Goal: Task Accomplishment & Management: Use online tool/utility

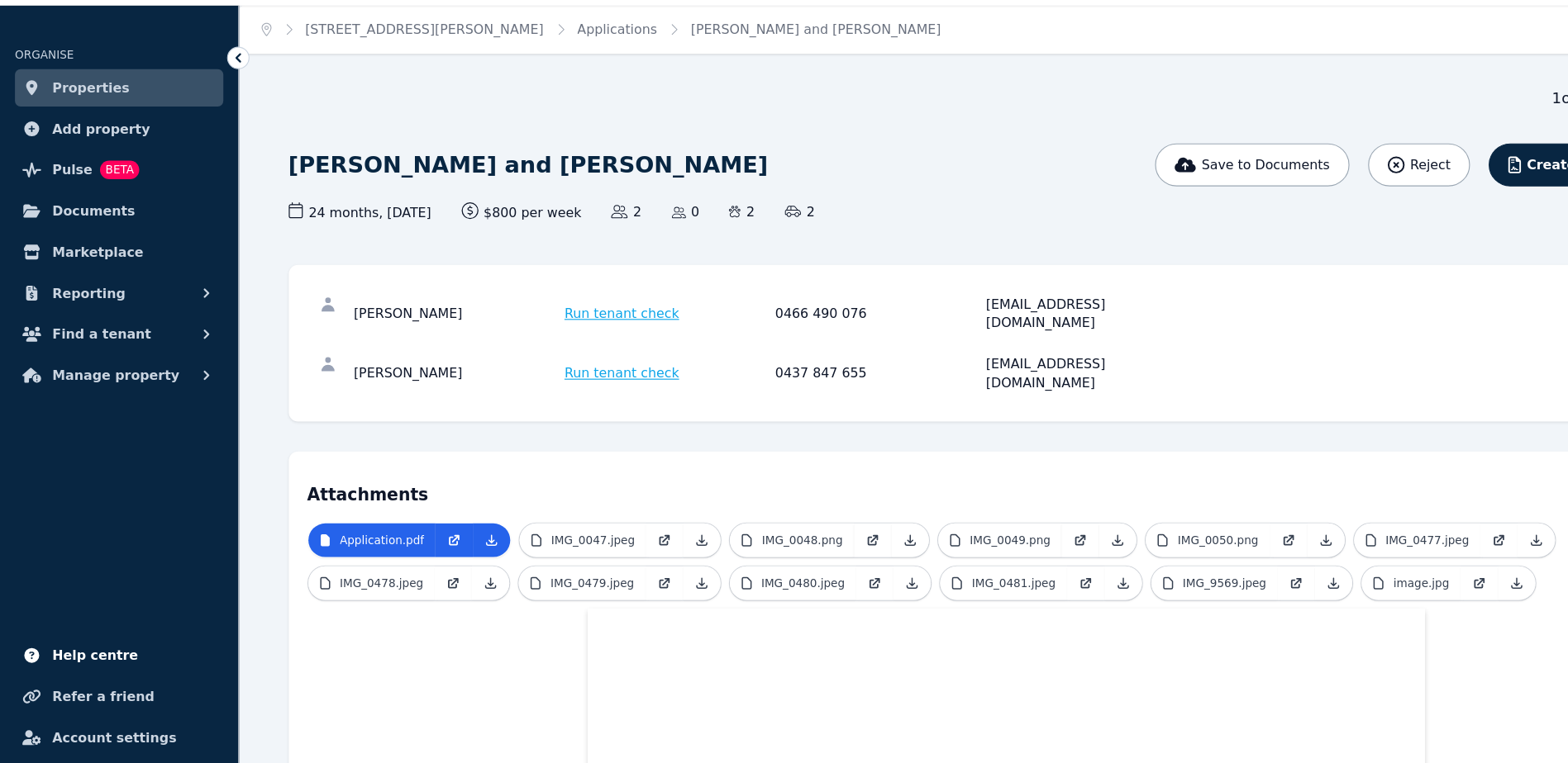
click at [90, 629] on span "Help centre" at bounding box center [84, 628] width 76 height 20
click at [93, 334] on span "Find a tenant" at bounding box center [91, 343] width 88 height 20
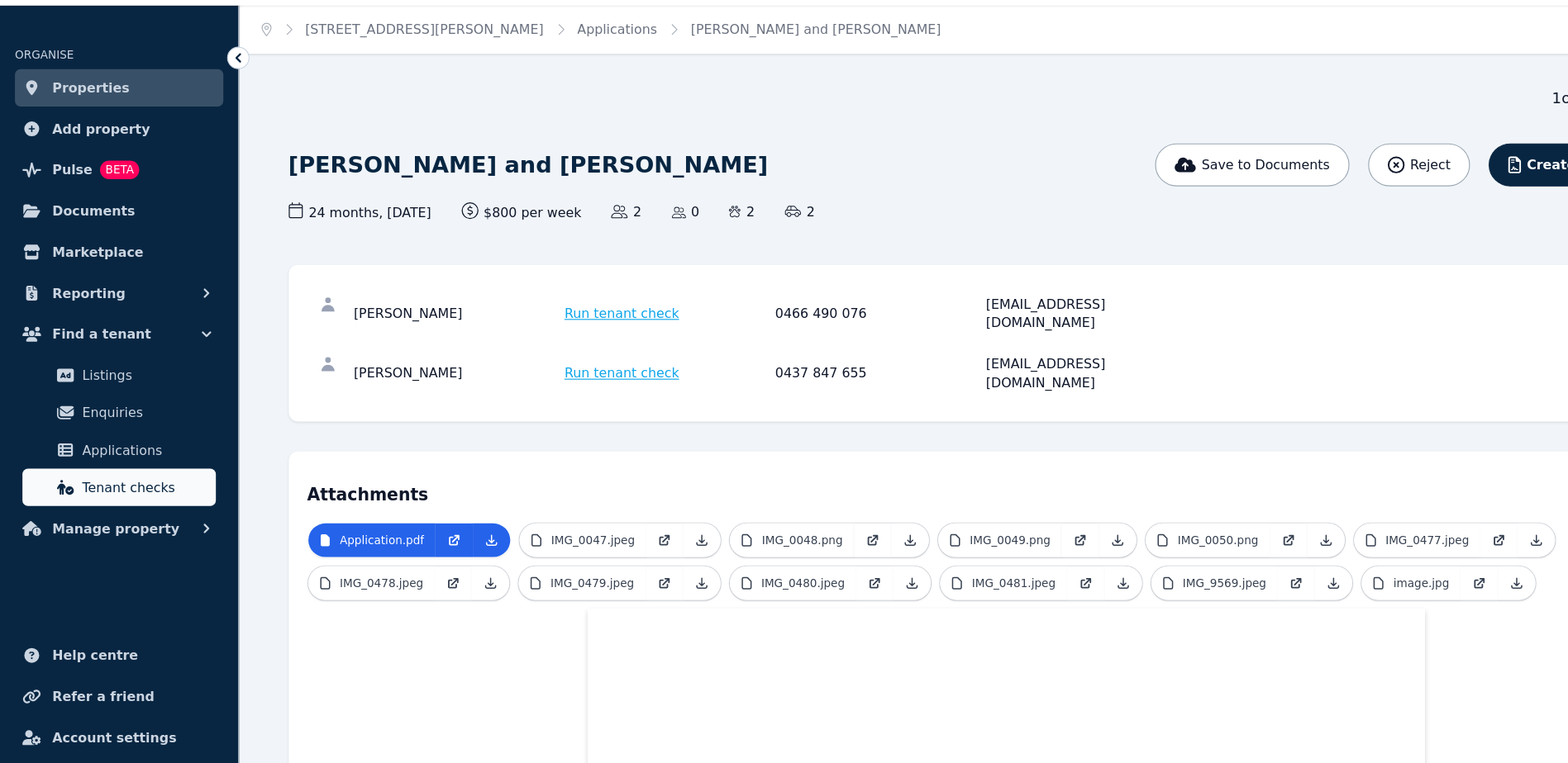
click at [91, 471] on span "Tenant checks" at bounding box center [128, 478] width 111 height 20
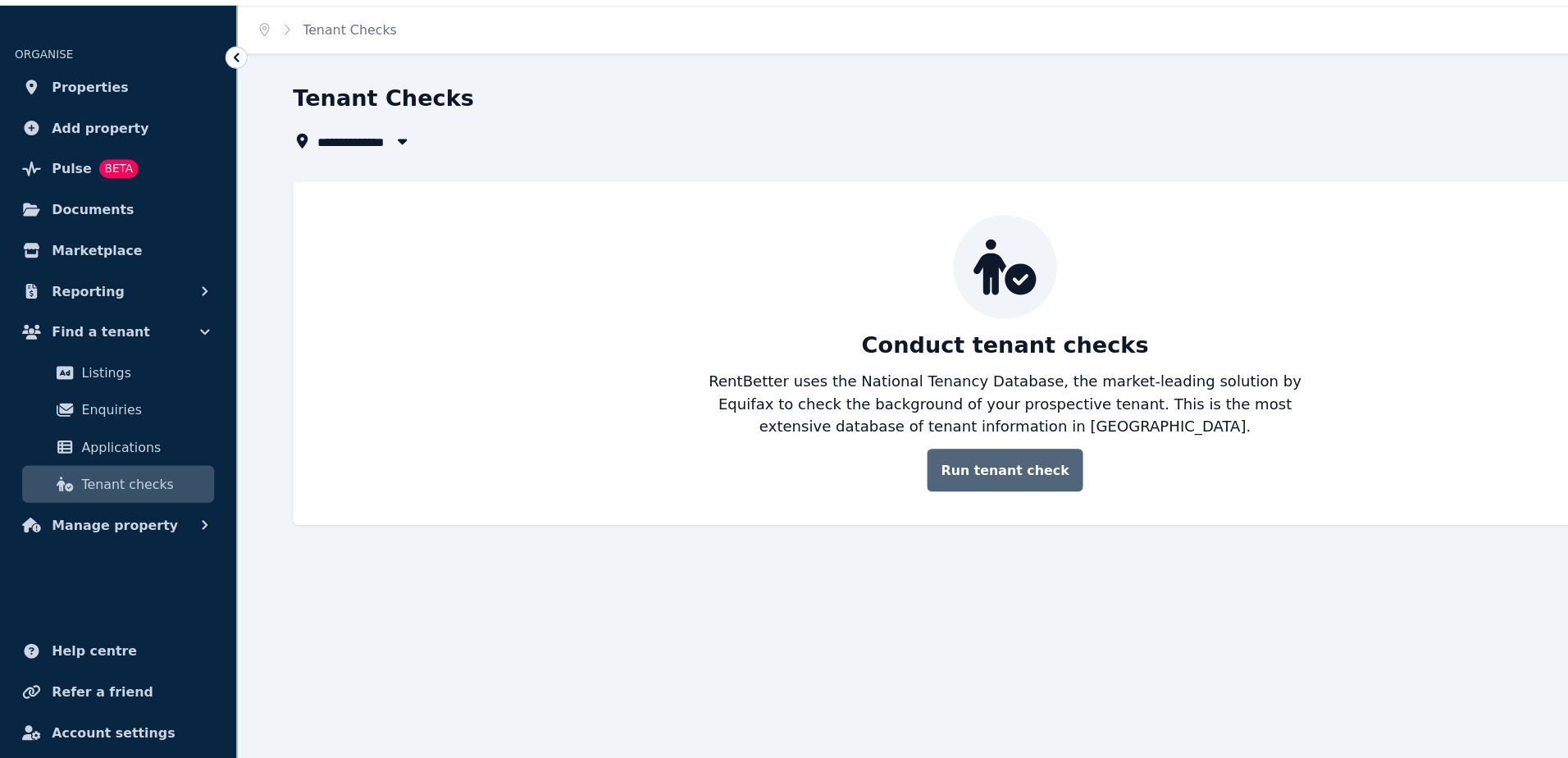
click at [864, 467] on link "Run tenant check" at bounding box center [888, 463] width 138 height 38
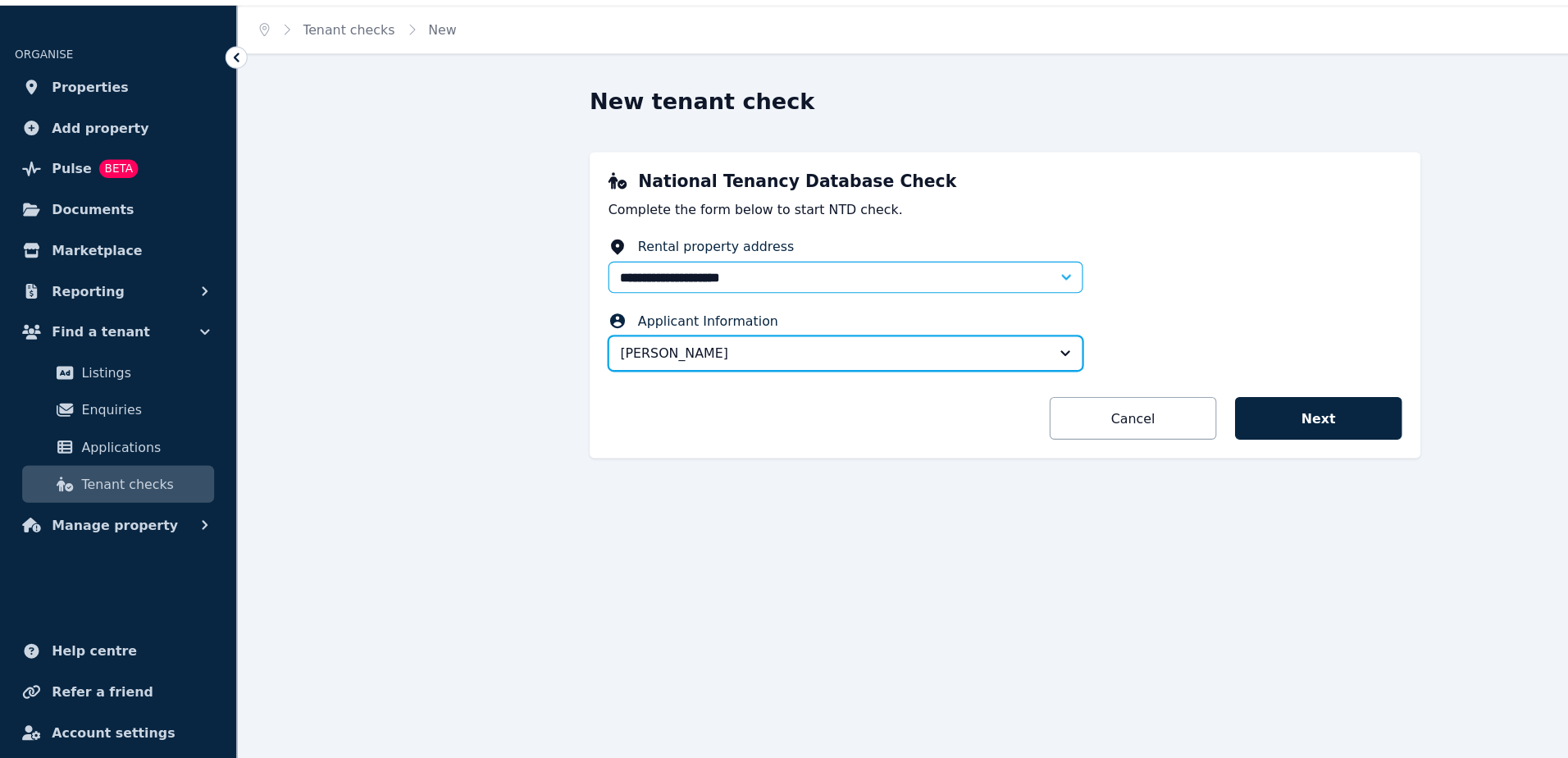
click at [947, 366] on button "[PERSON_NAME]" at bounding box center [747, 360] width 420 height 32
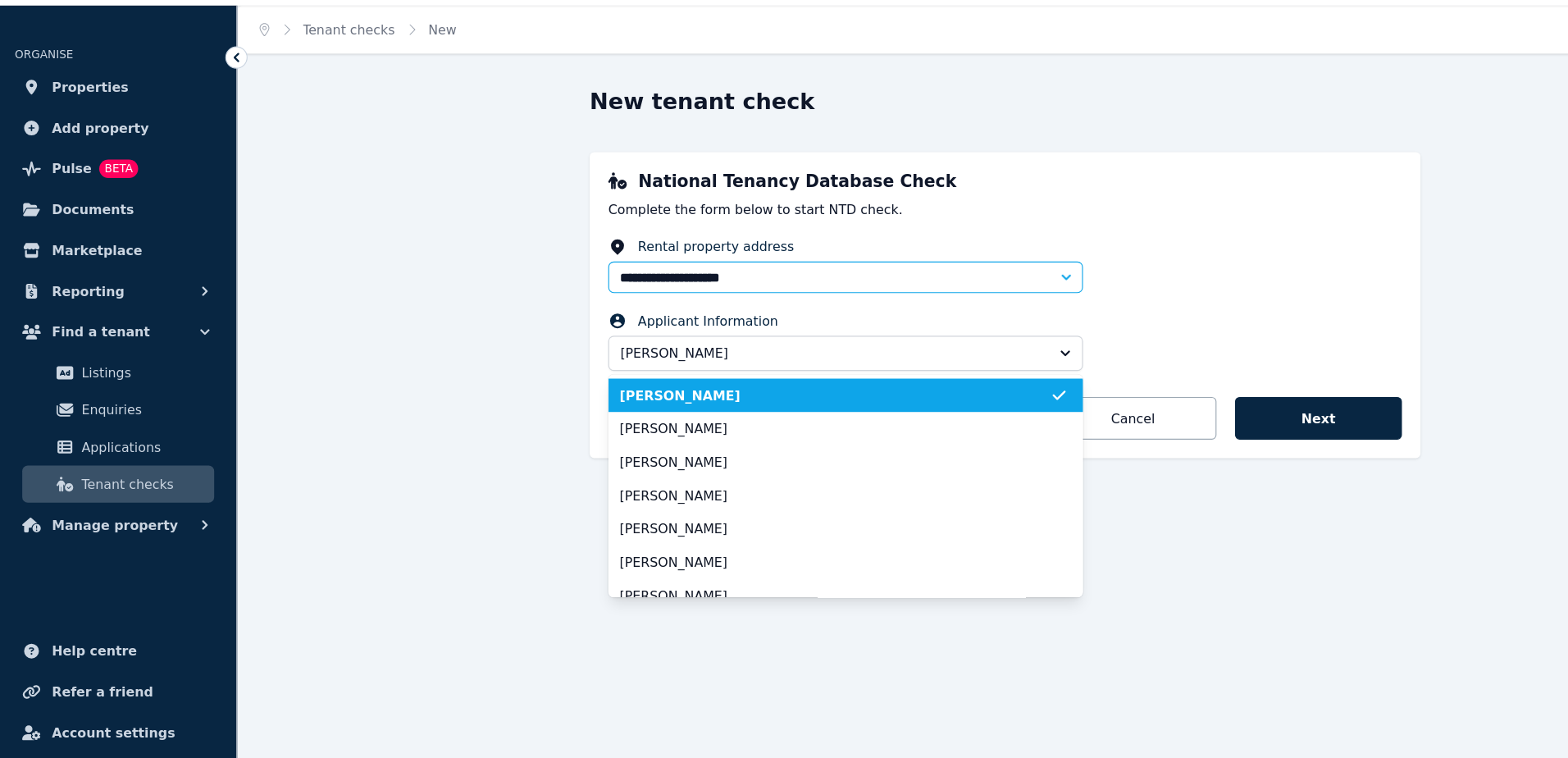
click at [1018, 364] on fieldset "**********" at bounding box center [888, 320] width 702 height 124
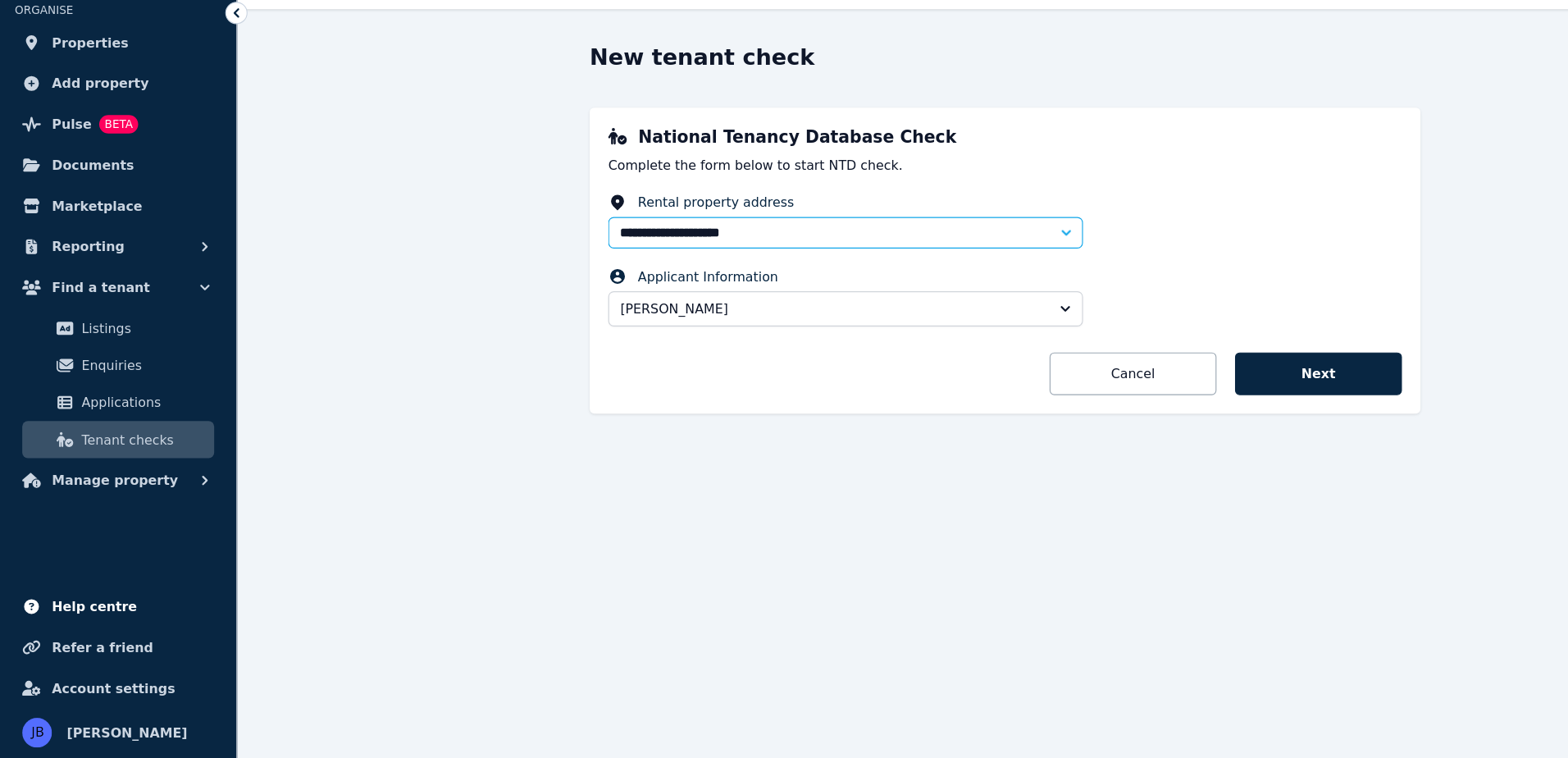
click at [94, 621] on span "Help centre" at bounding box center [83, 623] width 75 height 19
click at [96, 442] on span "Applications" at bounding box center [127, 443] width 110 height 19
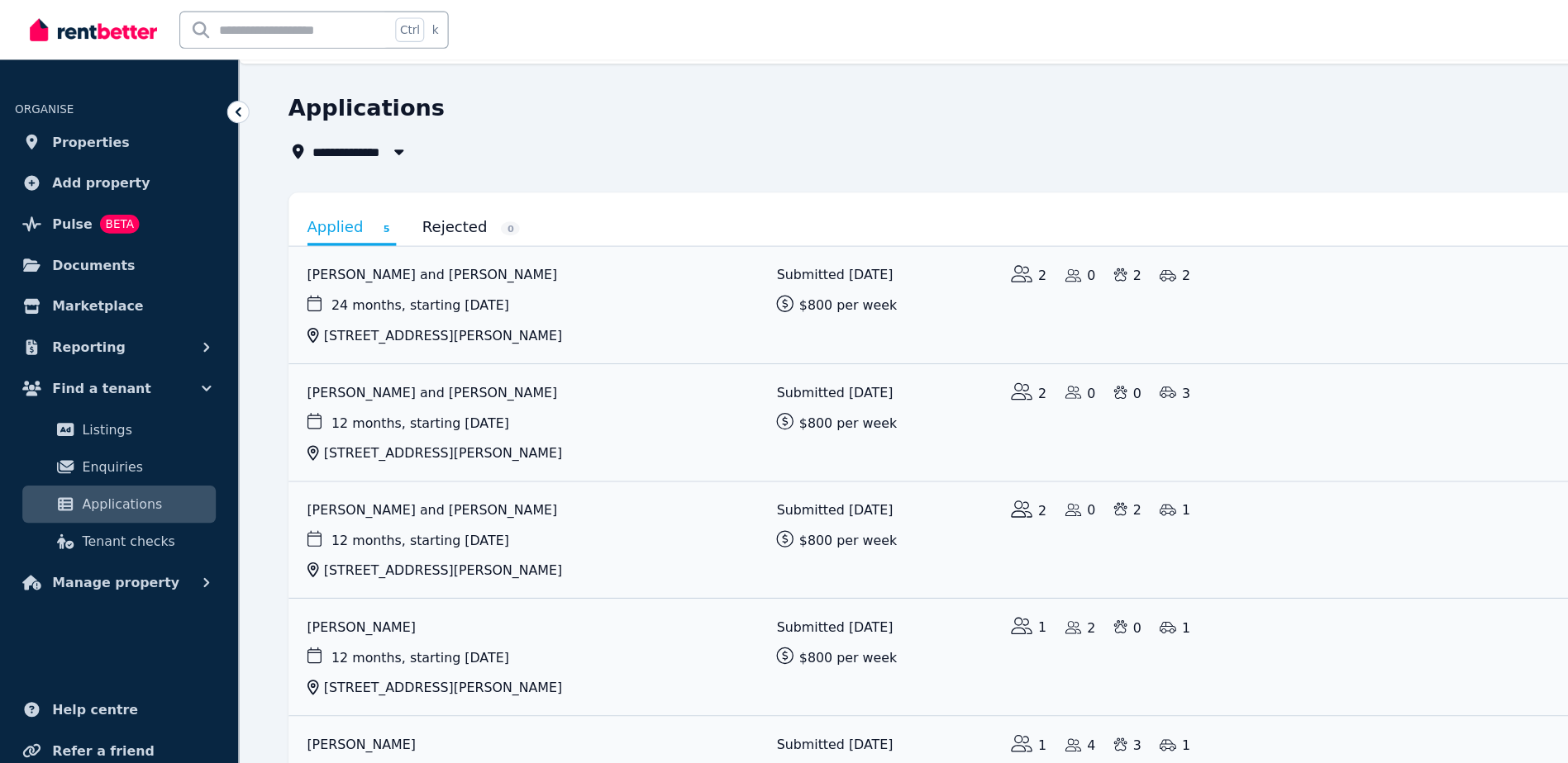
scroll to position [39, 0]
click at [103, 340] on span "Find a tenant" at bounding box center [91, 343] width 88 height 20
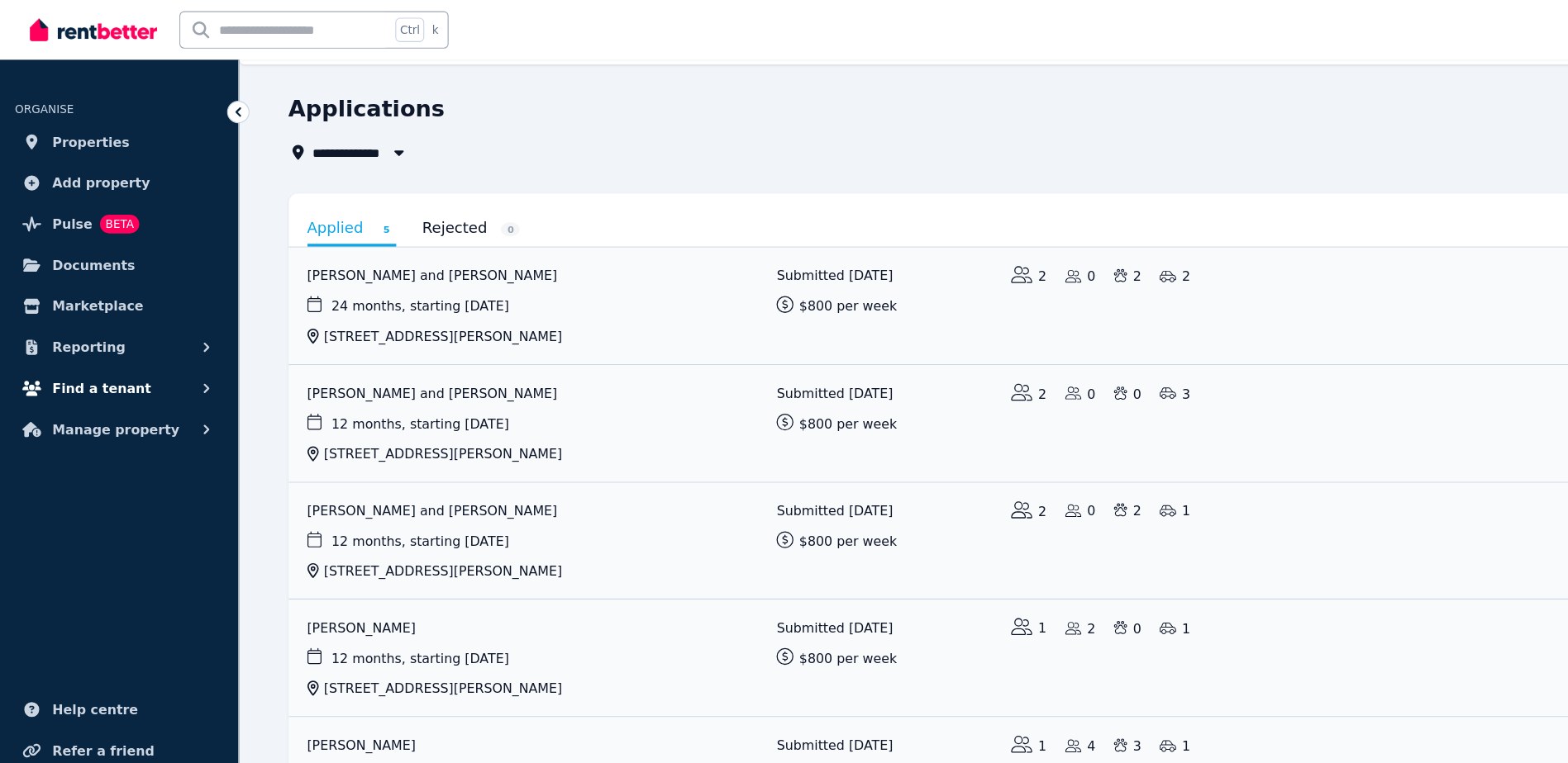
click at [104, 344] on span "Find a tenant" at bounding box center [91, 343] width 88 height 20
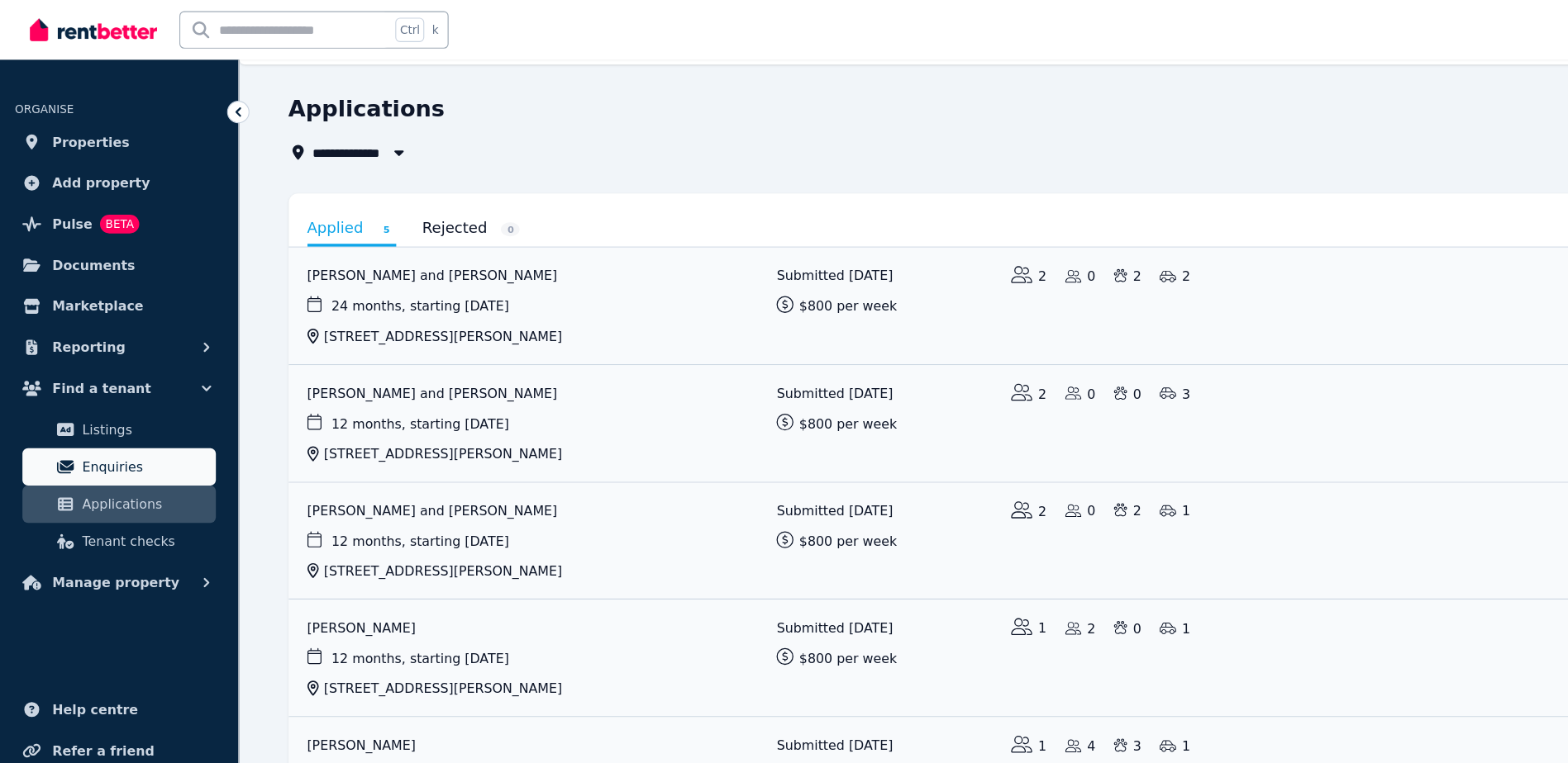
click at [106, 410] on span "Enquiries" at bounding box center [128, 413] width 111 height 20
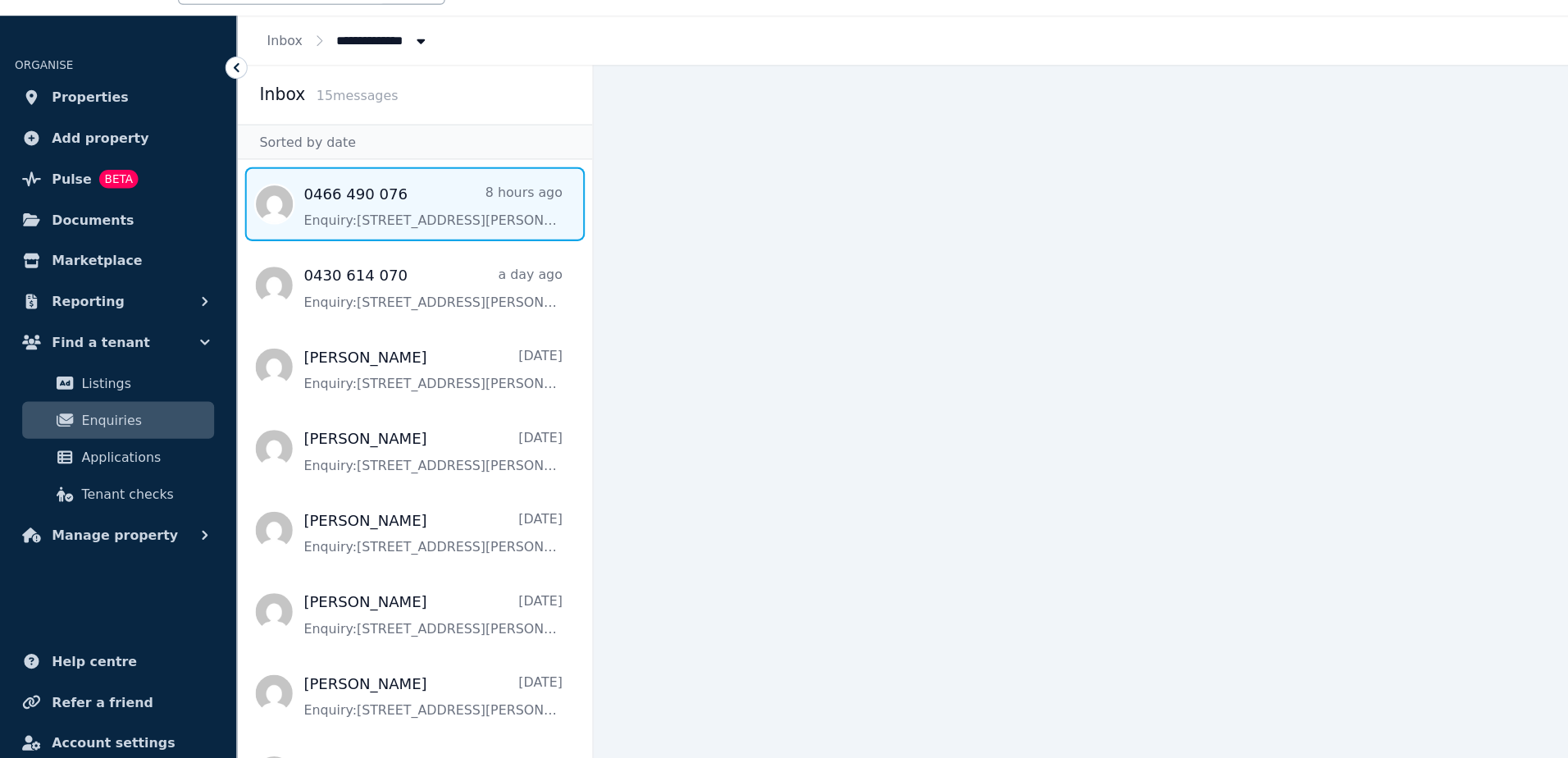
click at [339, 221] on span "Message list" at bounding box center [366, 219] width 314 height 66
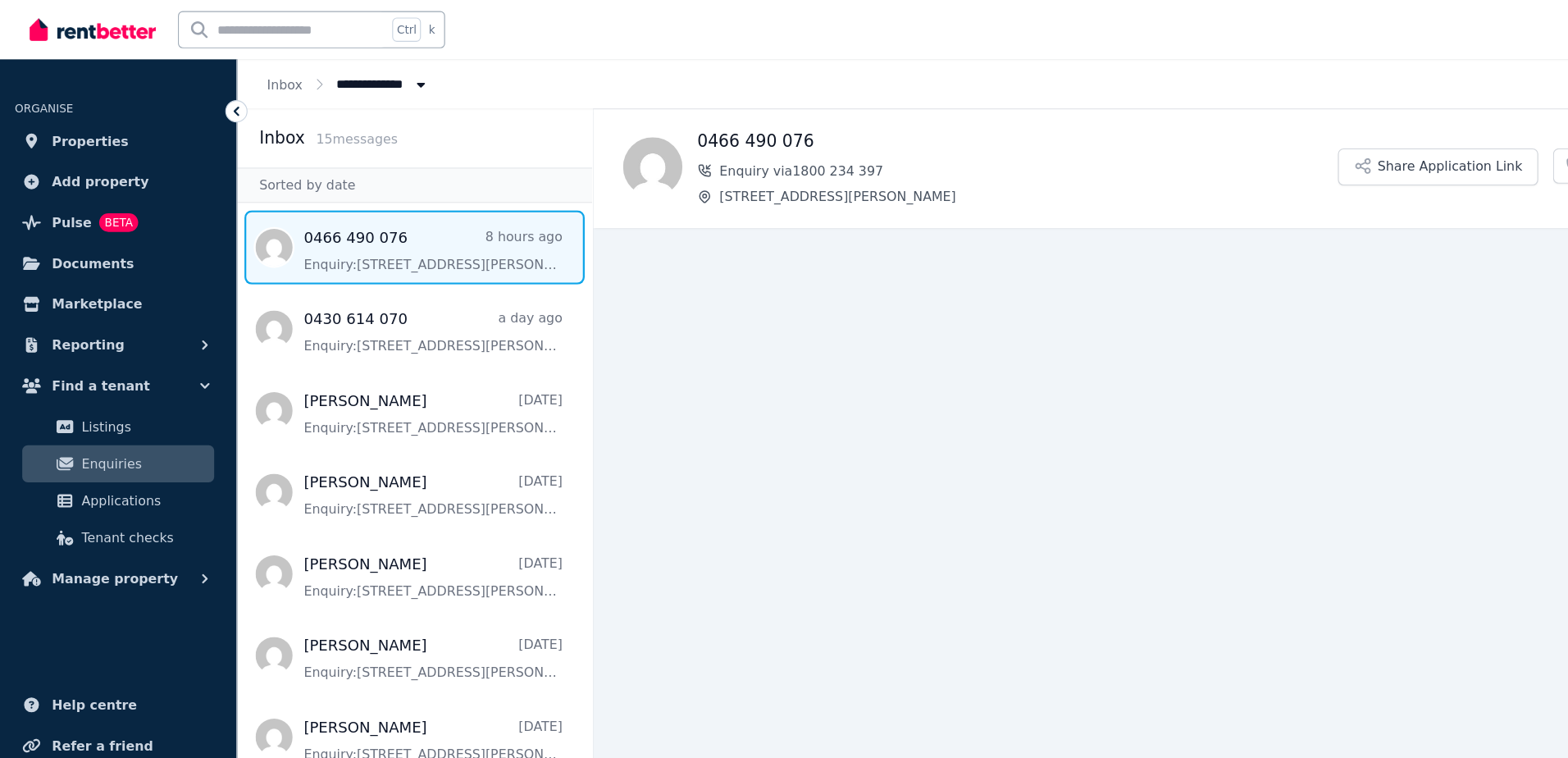
click at [358, 218] on span "Message list" at bounding box center [366, 219] width 314 height 66
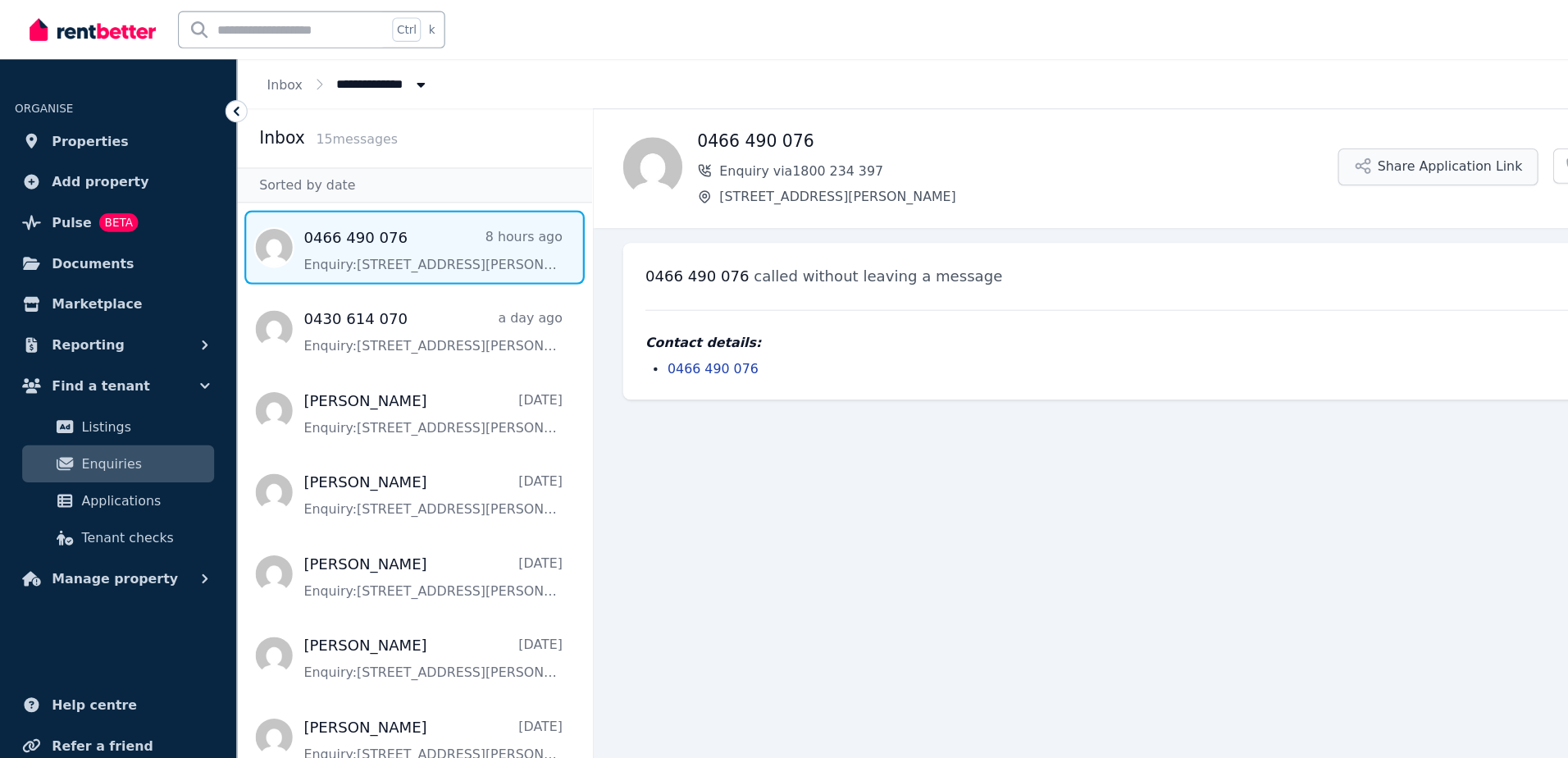
click at [1281, 136] on button "Share Application Link" at bounding box center [1271, 148] width 177 height 32
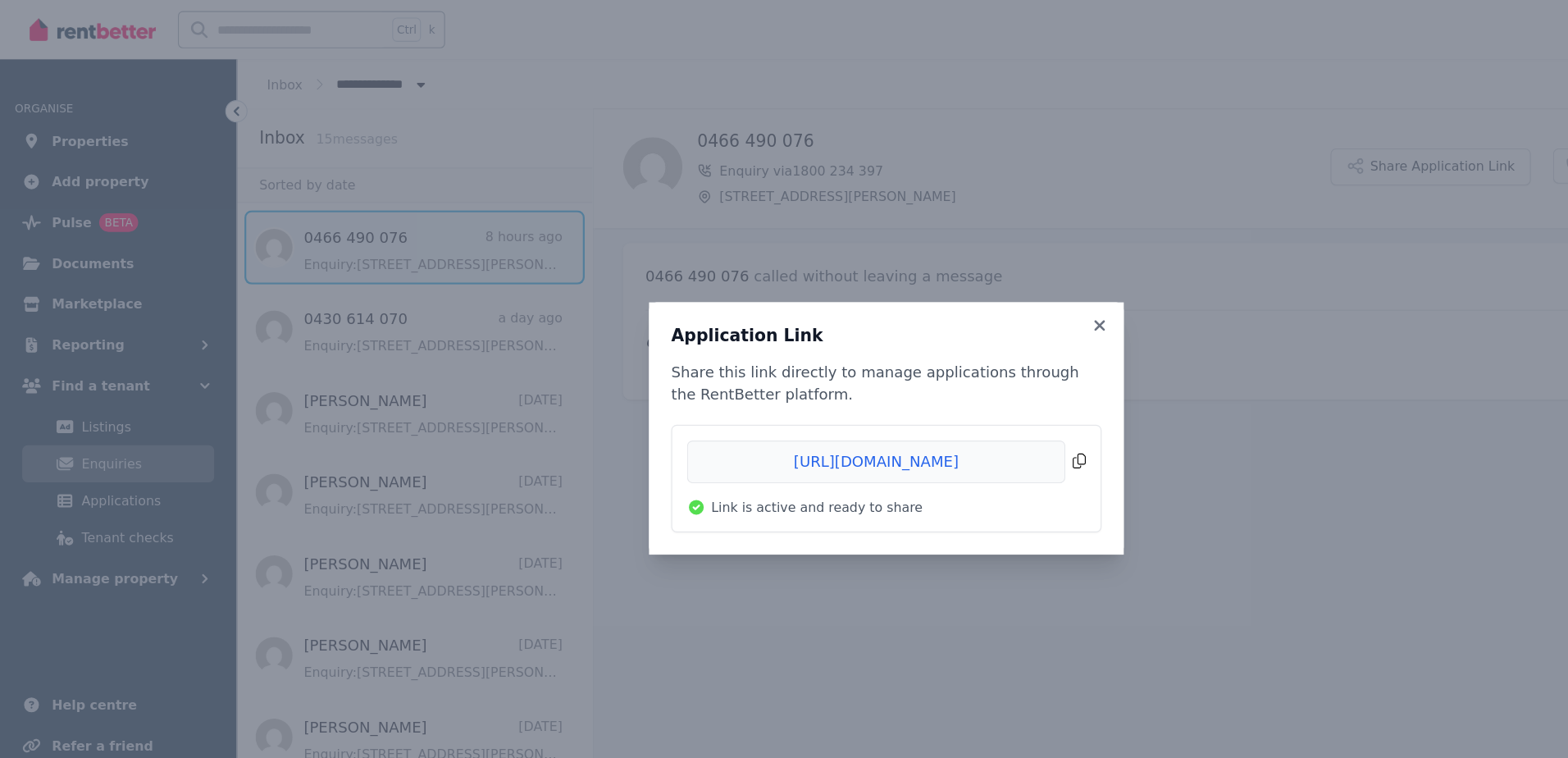
click at [958, 405] on span "Copied!" at bounding box center [784, 408] width 352 height 38
click at [976, 281] on icon at bounding box center [973, 288] width 17 height 15
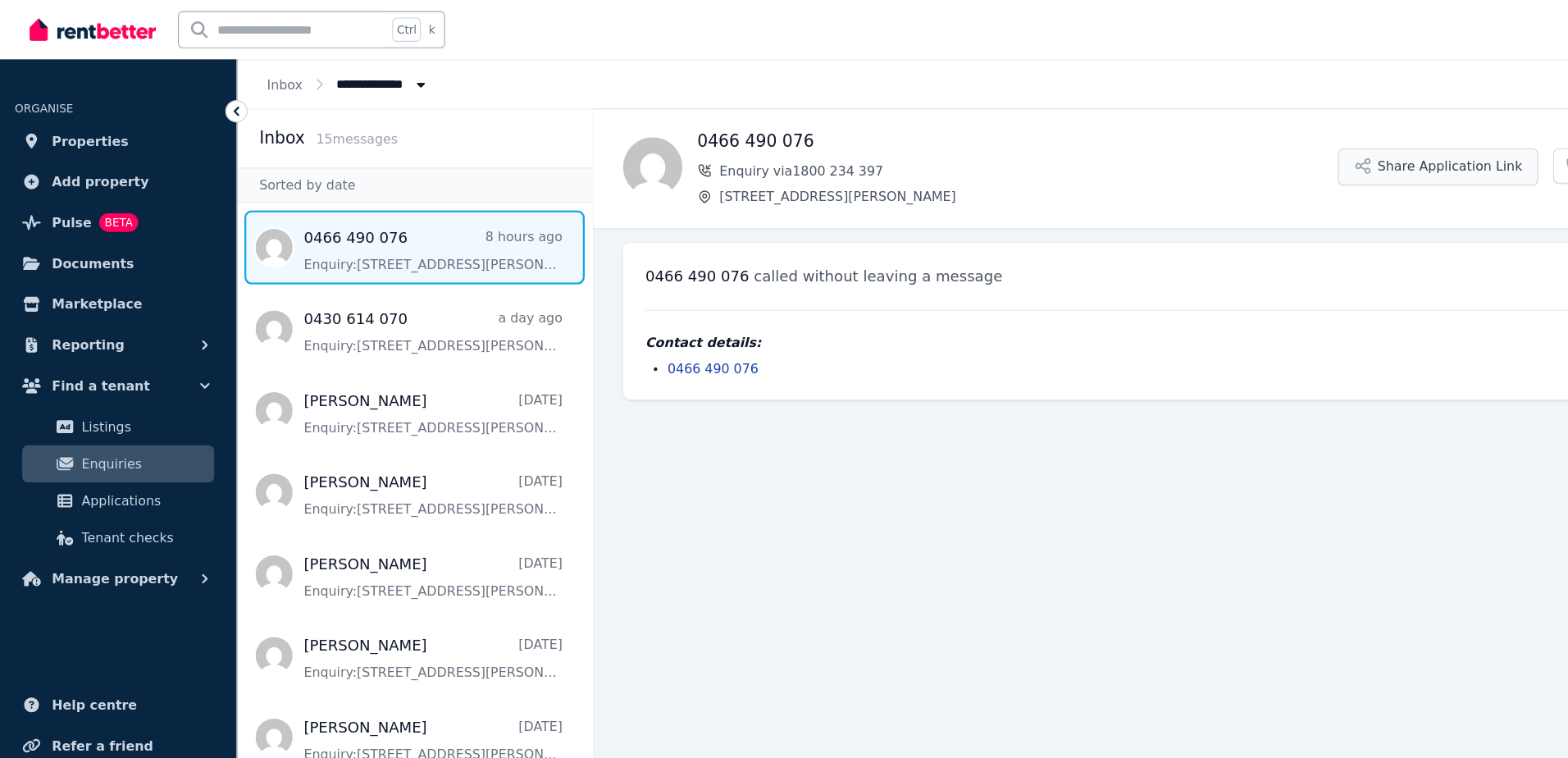
click at [1255, 136] on button "Share Application Link" at bounding box center [1271, 148] width 177 height 32
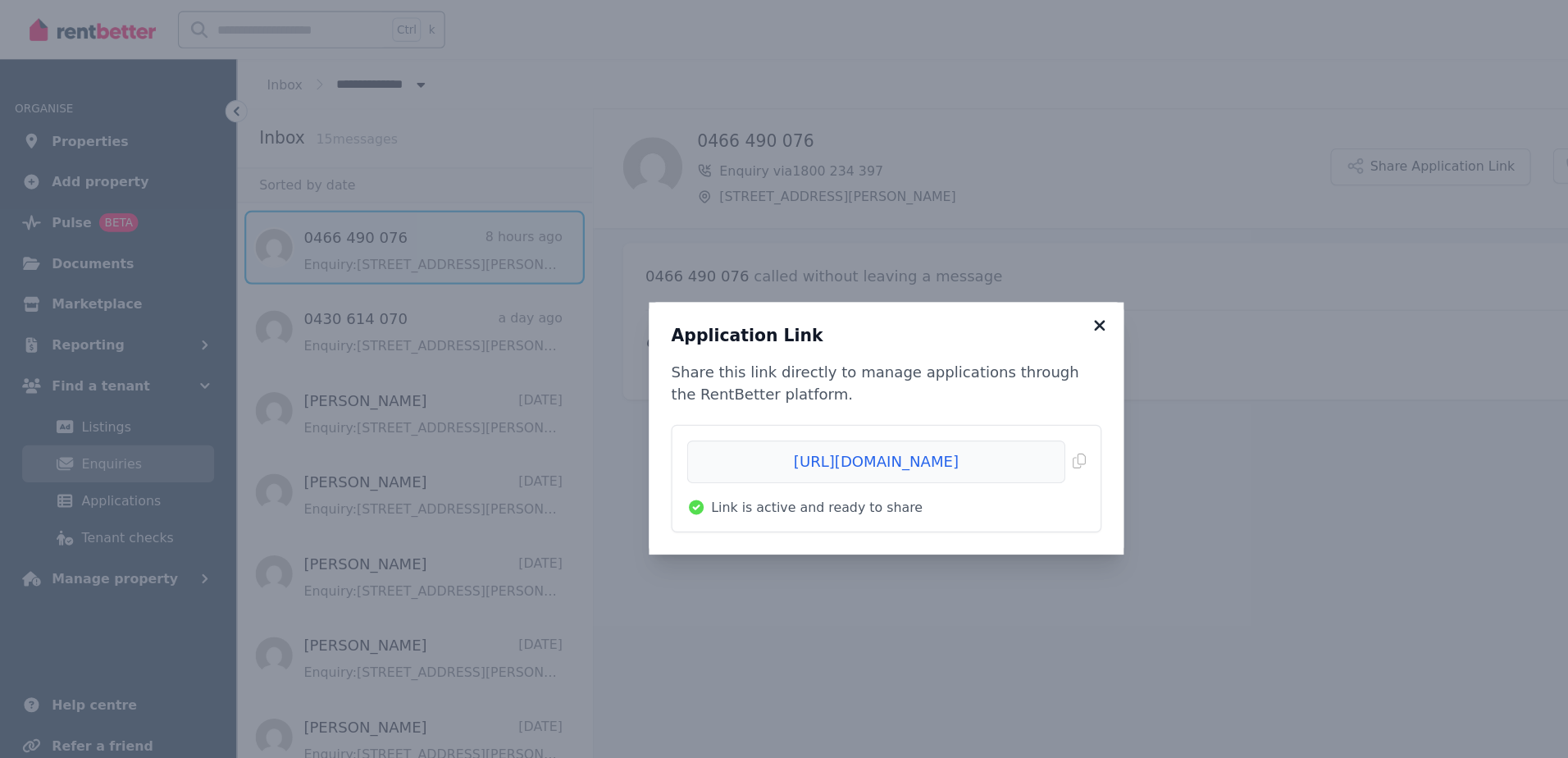
click at [971, 289] on icon at bounding box center [973, 288] width 9 height 9
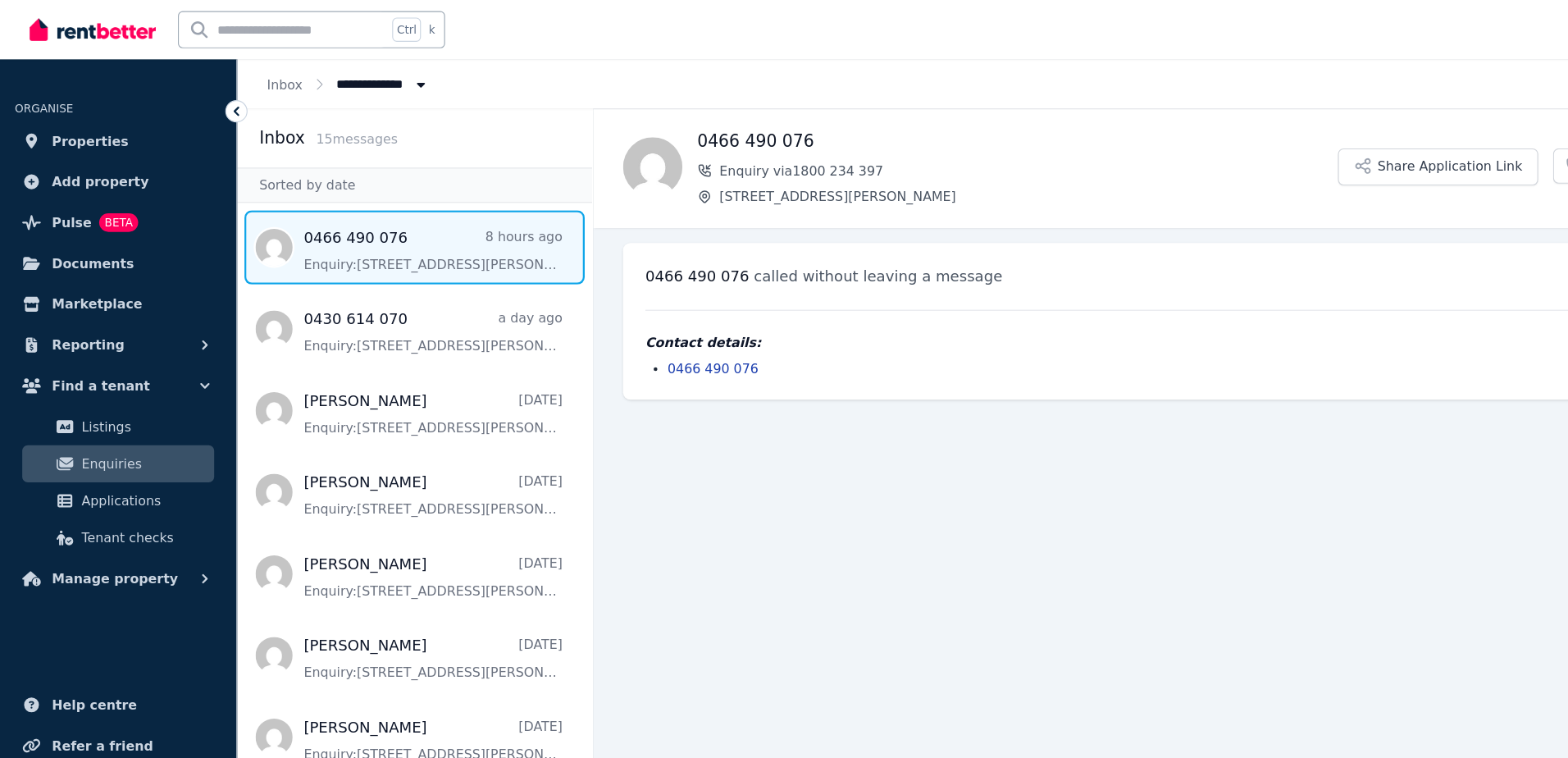
click at [103, 408] on span "Enquiries" at bounding box center [127, 410] width 110 height 19
click at [82, 379] on span "Listings" at bounding box center [127, 377] width 110 height 19
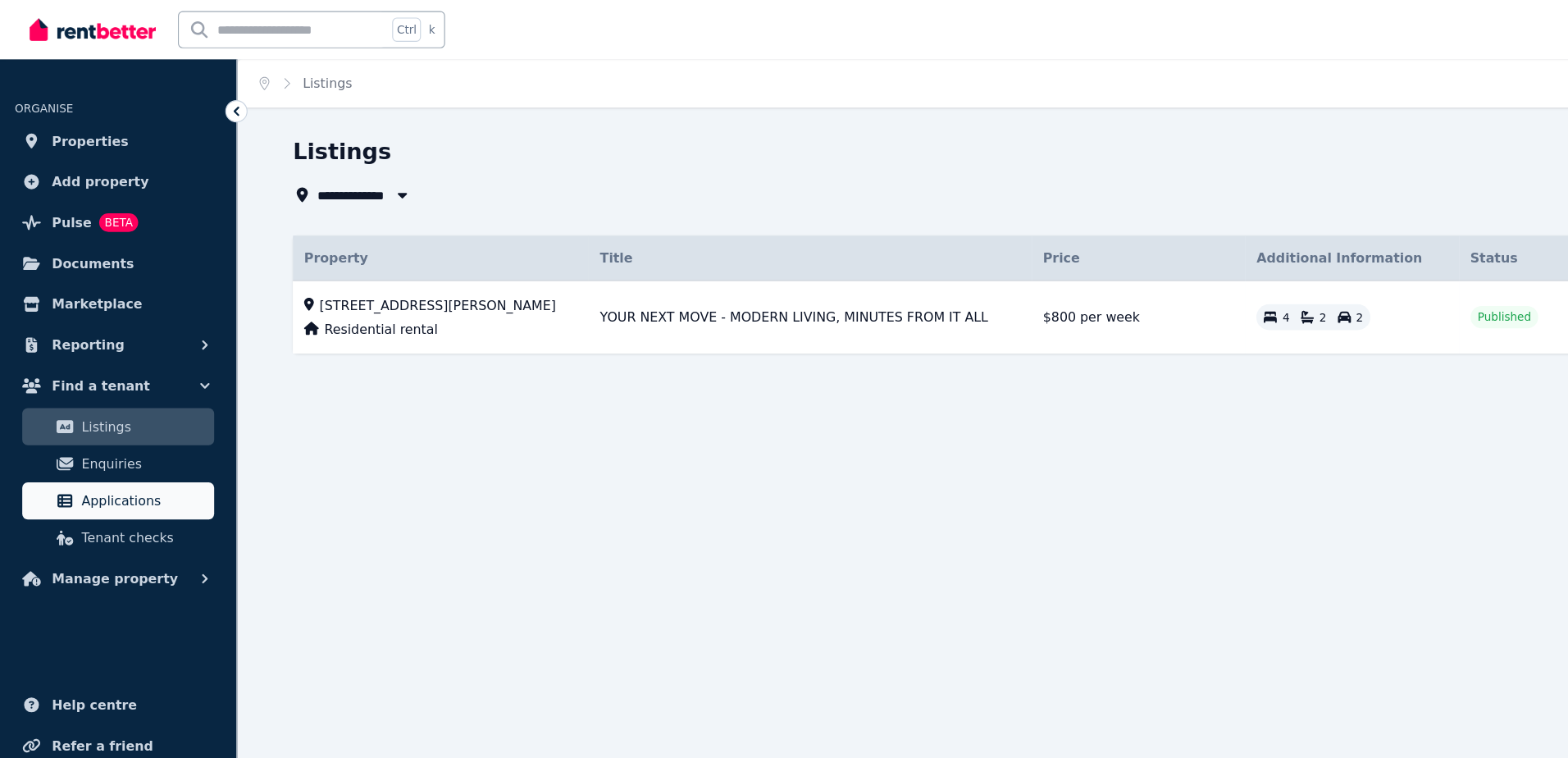
click at [83, 430] on link "Applications" at bounding box center [104, 443] width 170 height 32
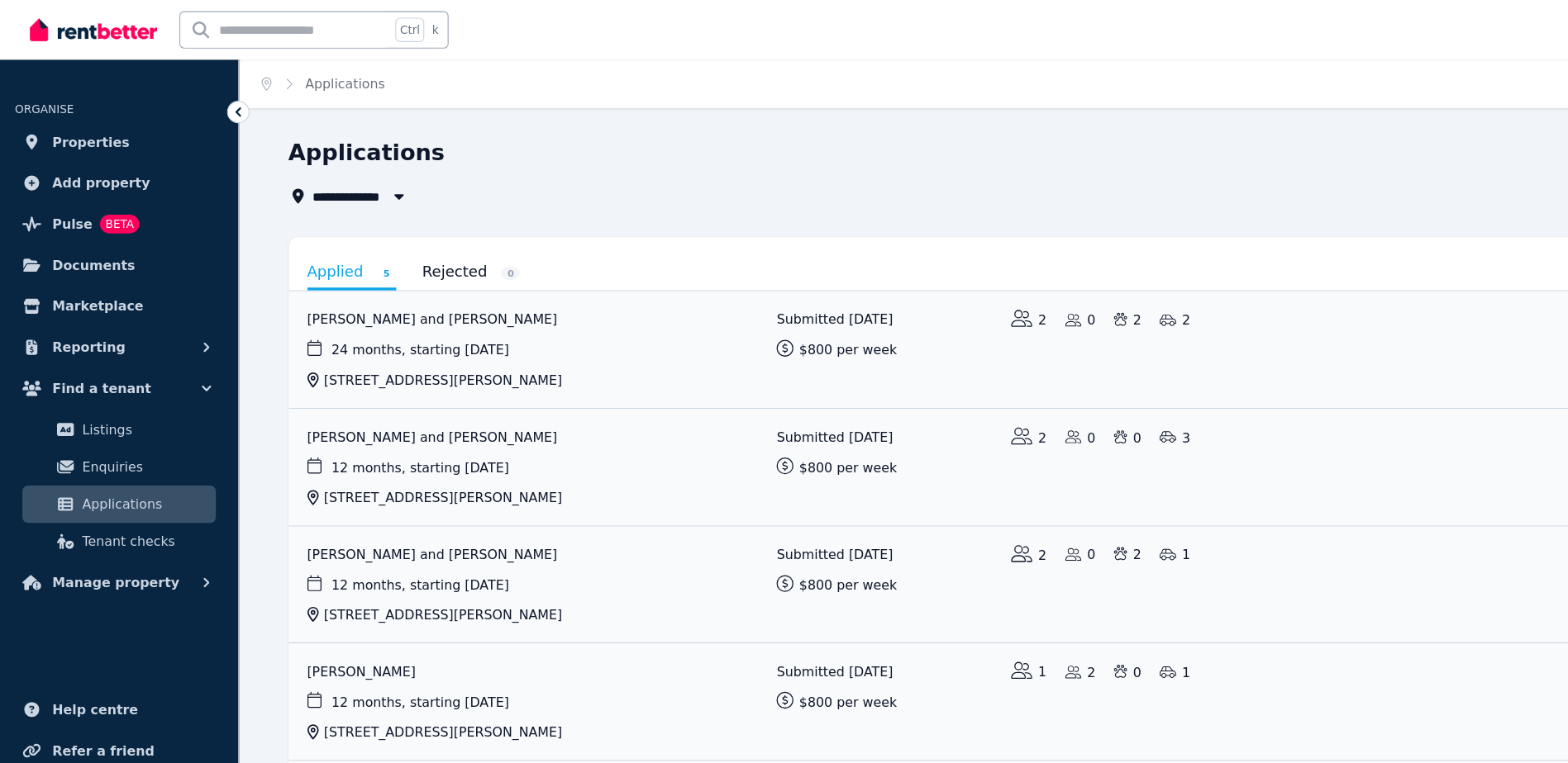
click at [679, 61] on div "Home Applications Help" at bounding box center [889, 75] width 1356 height 43
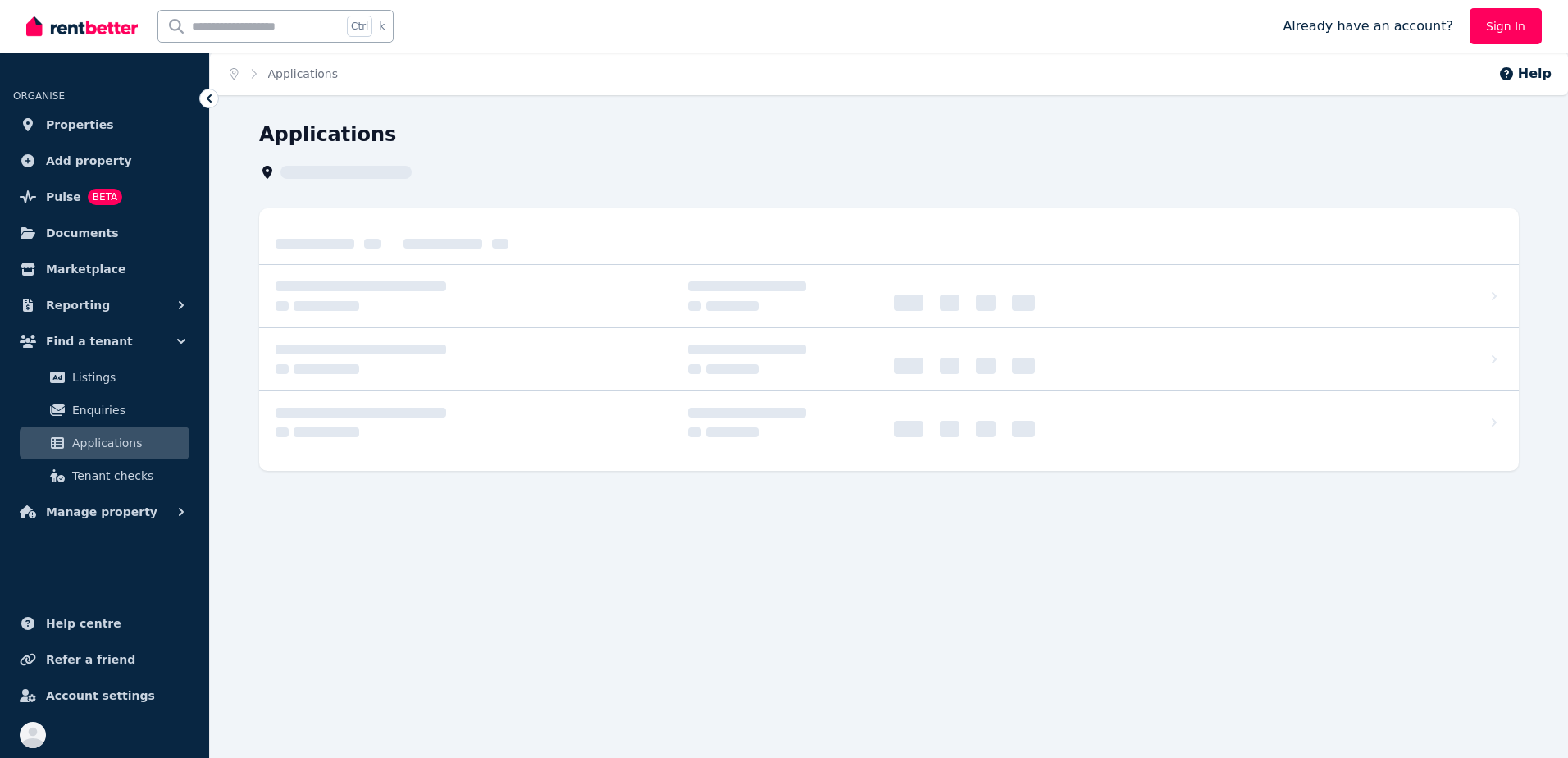
click at [100, 443] on span "Applications" at bounding box center [127, 443] width 110 height 19
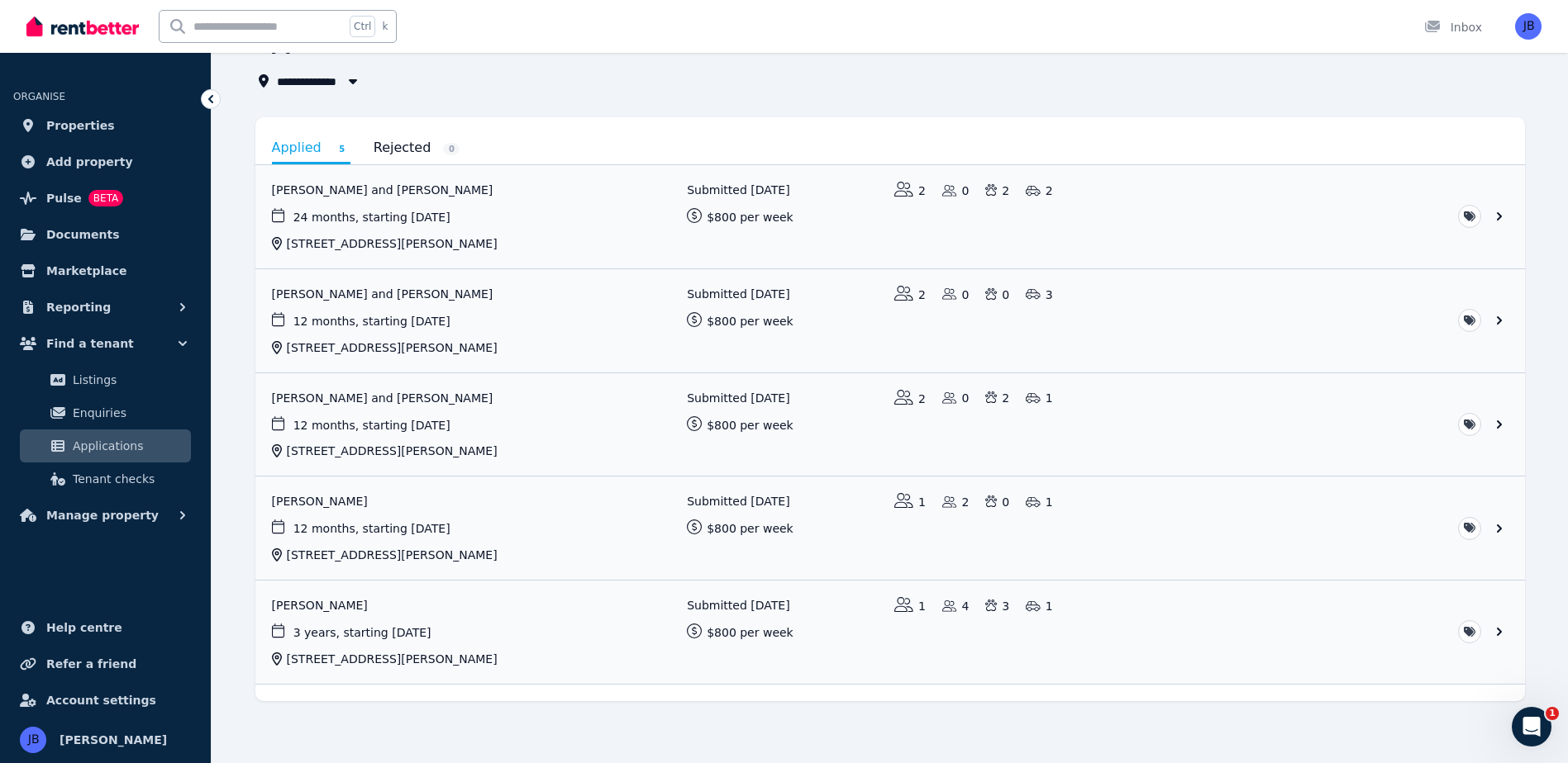
scroll to position [100, 0]
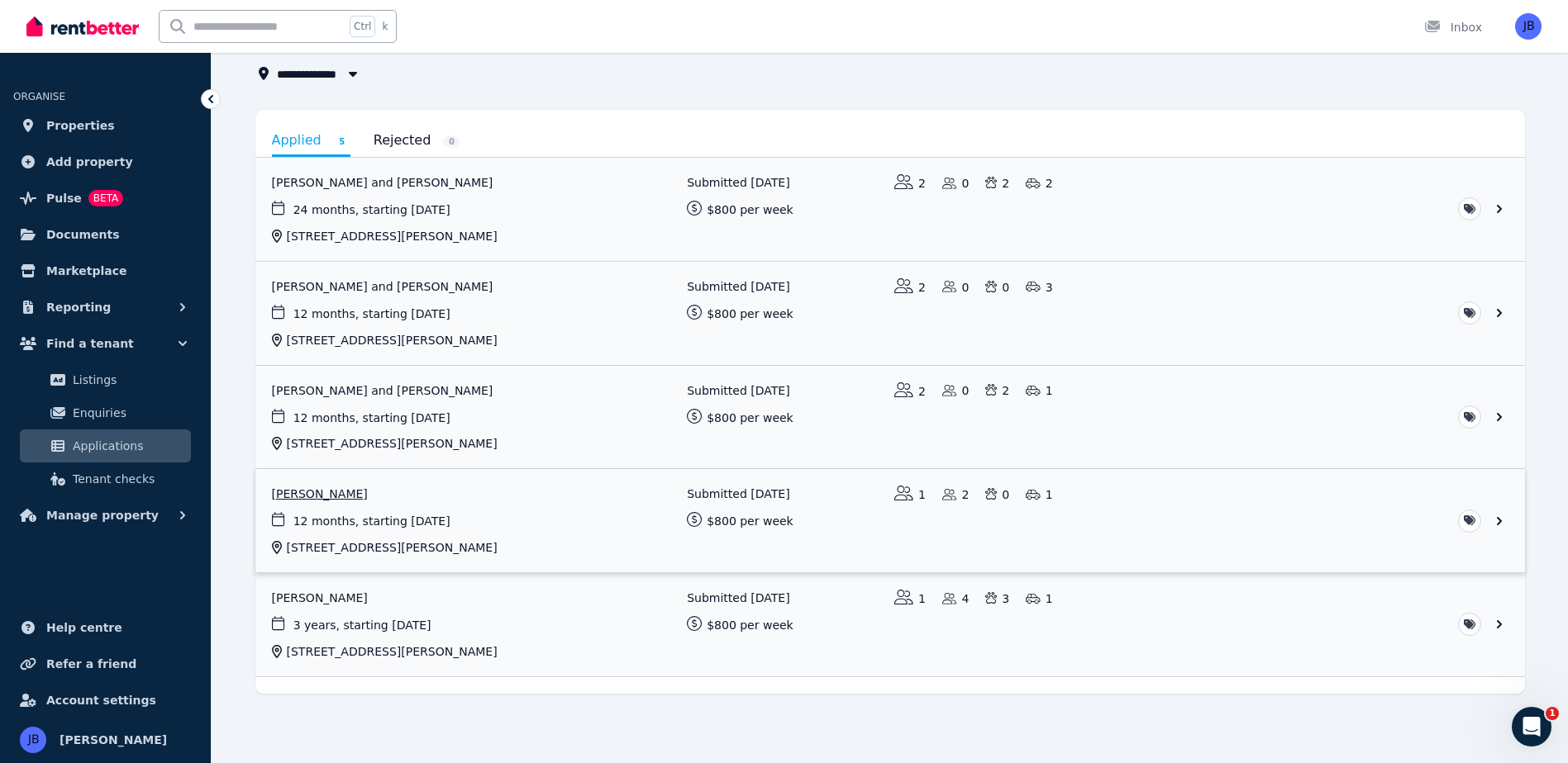
click at [306, 501] on link "View application: Andrew Morley" at bounding box center [890, 520] width 1269 height 104
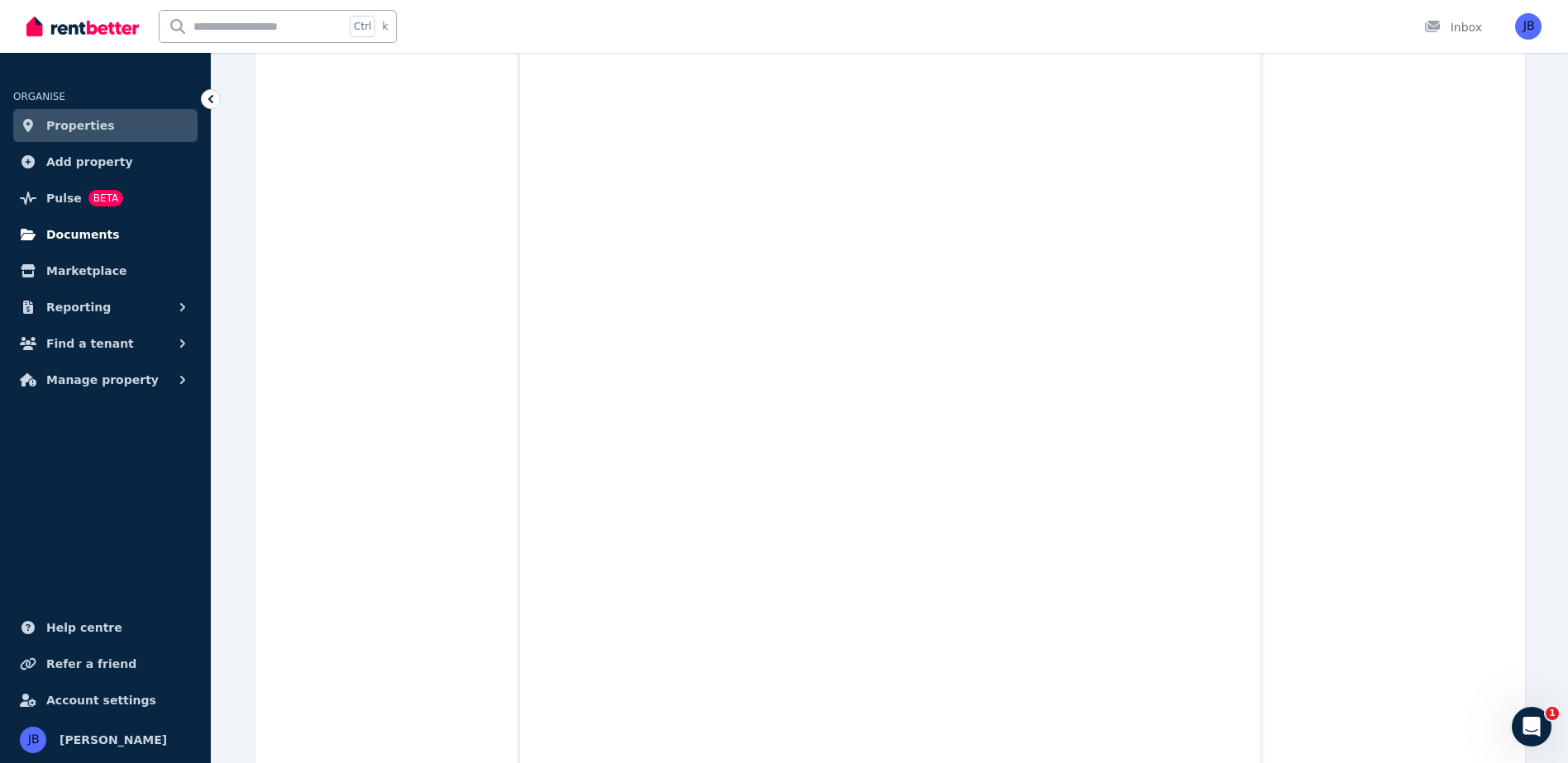
scroll to position [7372, 0]
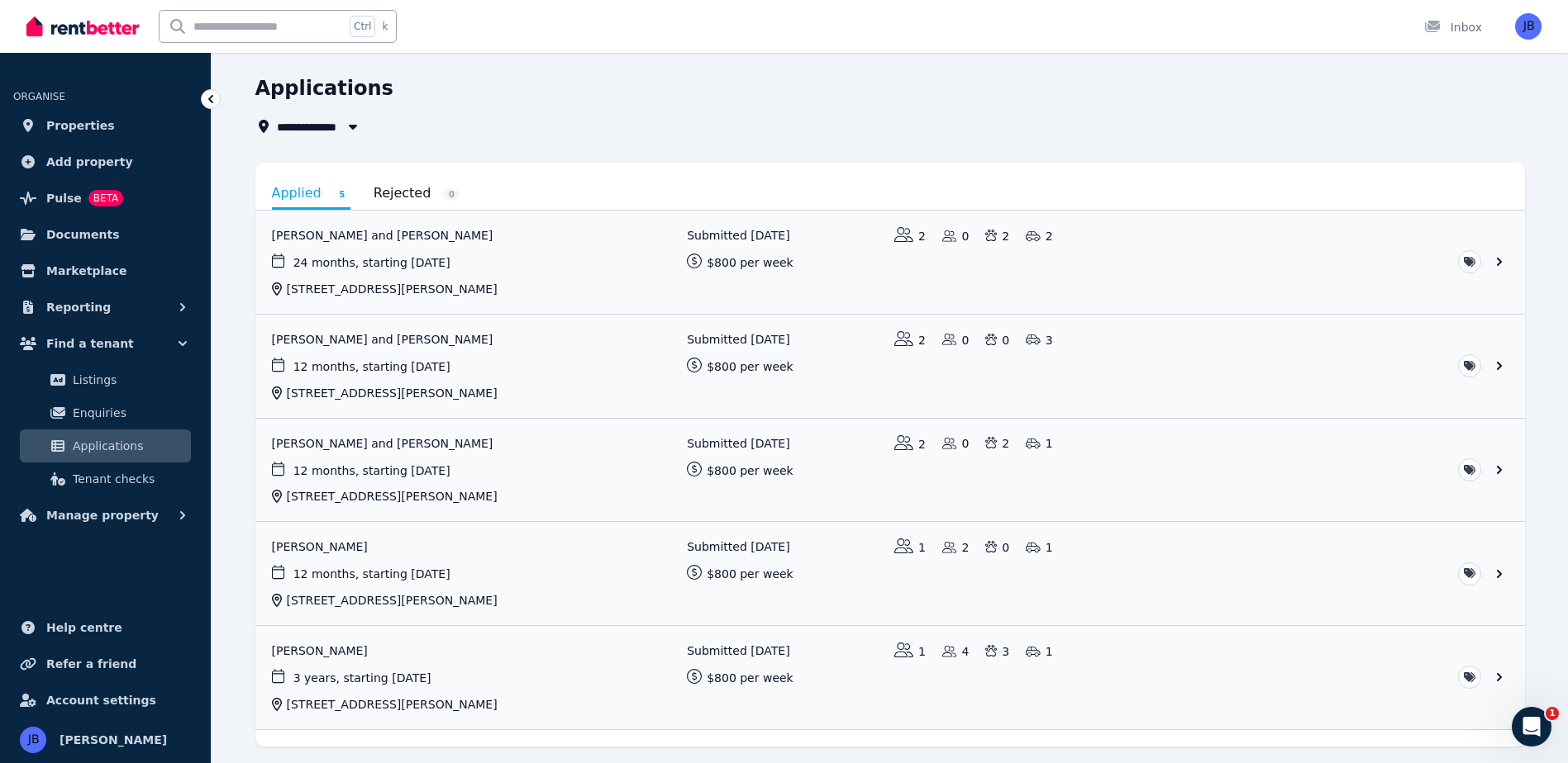
scroll to position [100, 0]
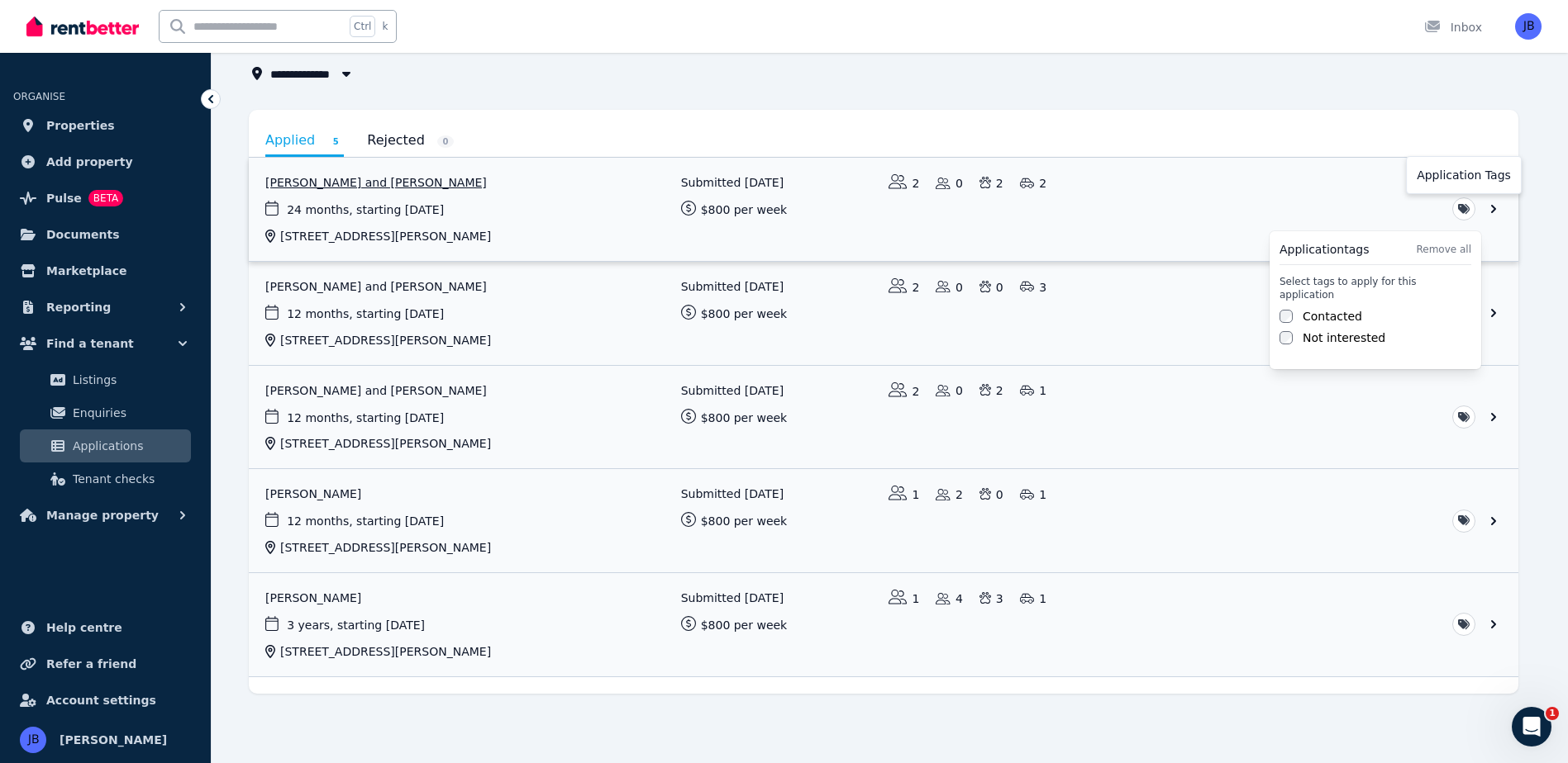
click at [1464, 204] on html "**********" at bounding box center [784, 281] width 1568 height 763
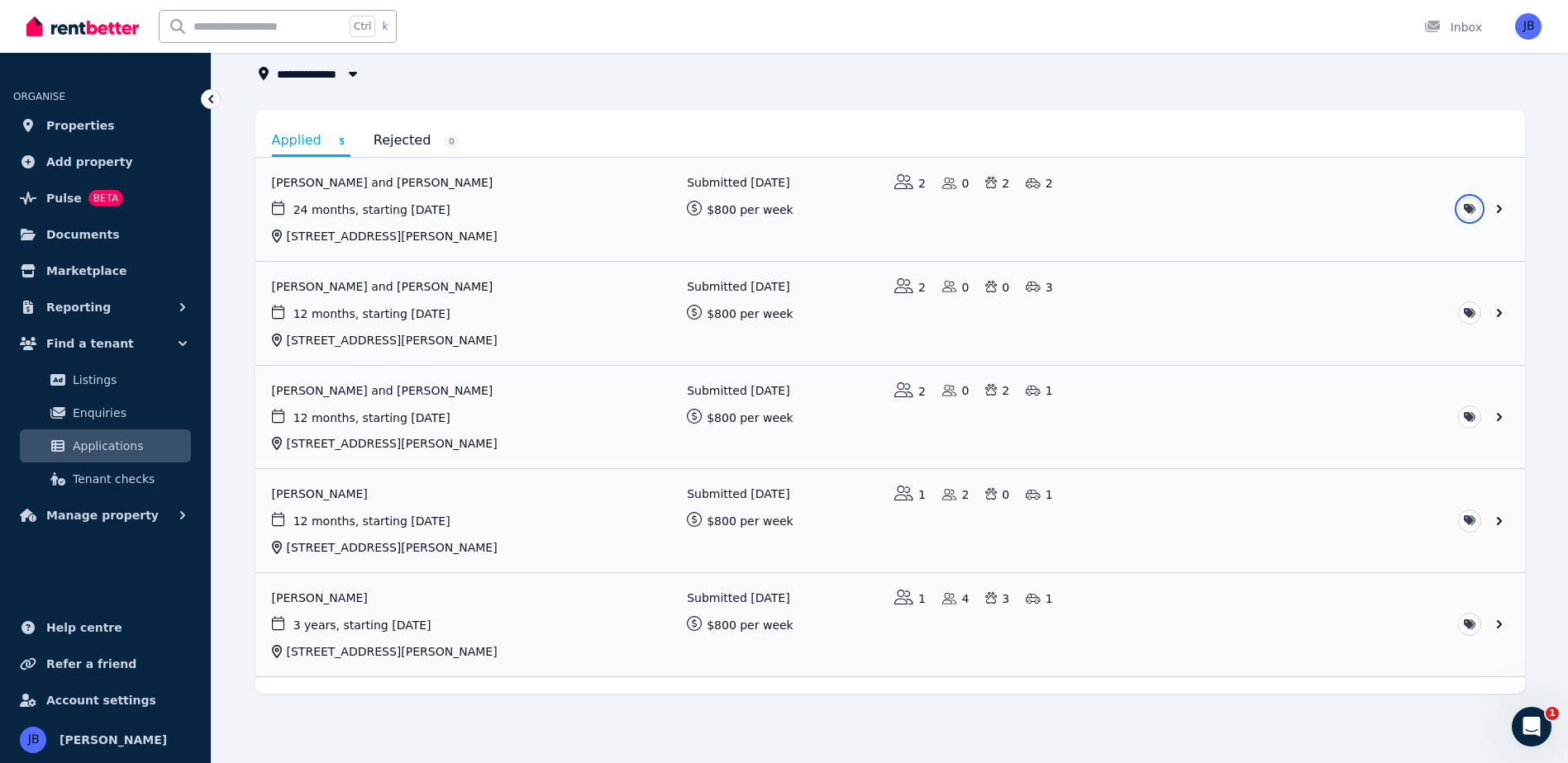
click at [1264, 67] on html "**********" at bounding box center [784, 281] width 1568 height 763
click at [410, 150] on link "Rejected 0" at bounding box center [417, 140] width 87 height 28
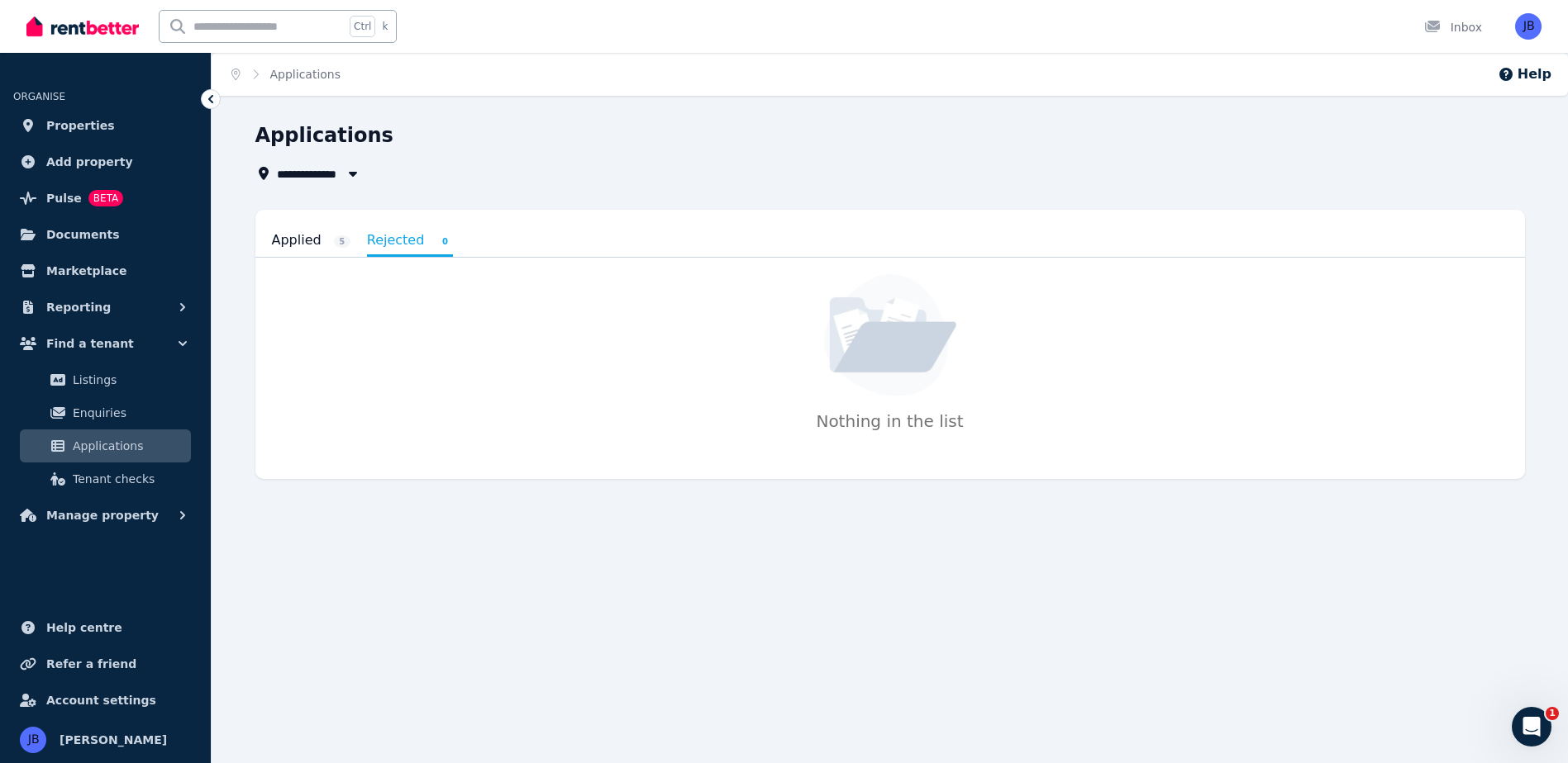
scroll to position [0, 0]
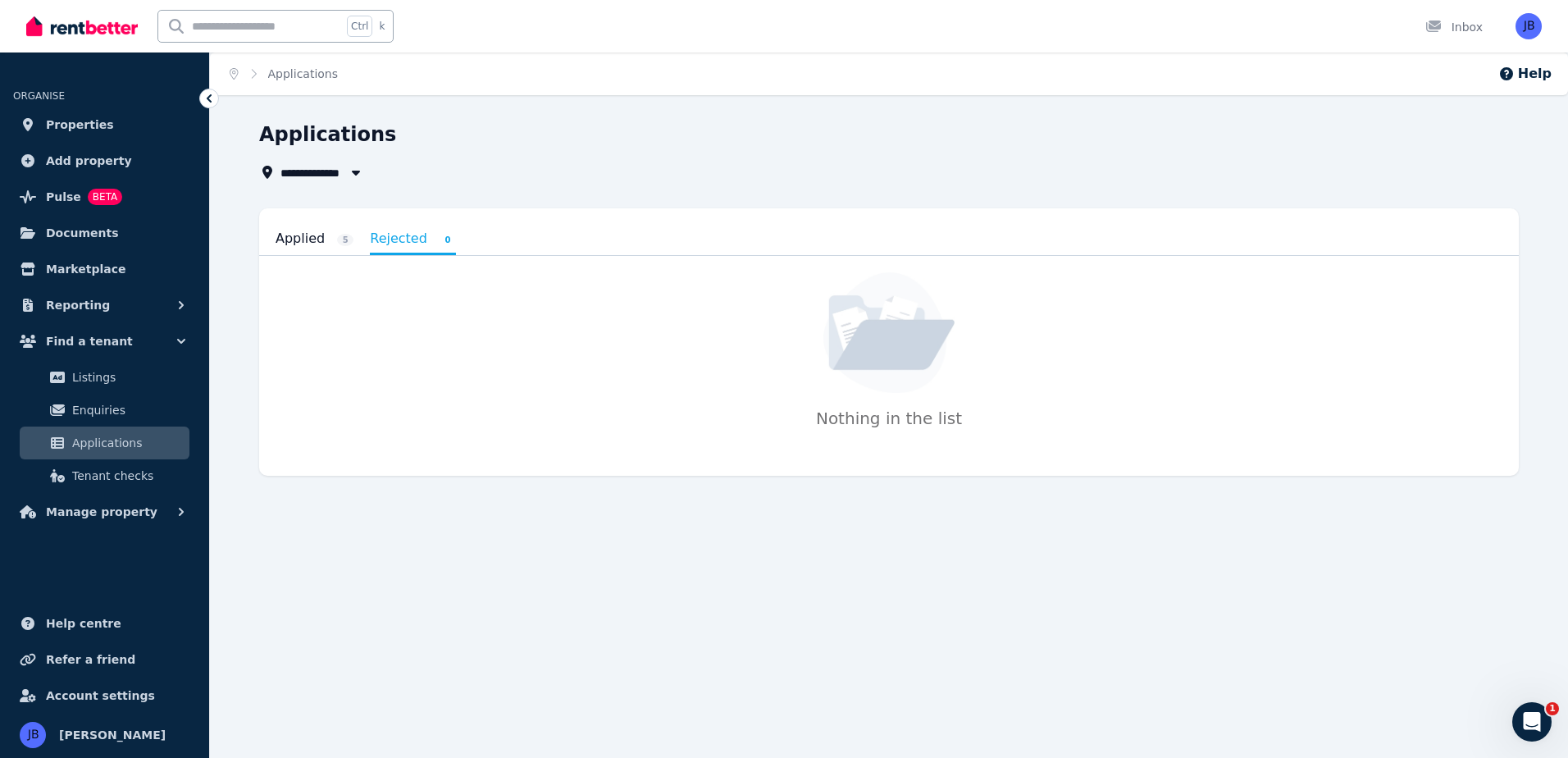
click at [306, 235] on link "Applied 5" at bounding box center [314, 238] width 78 height 28
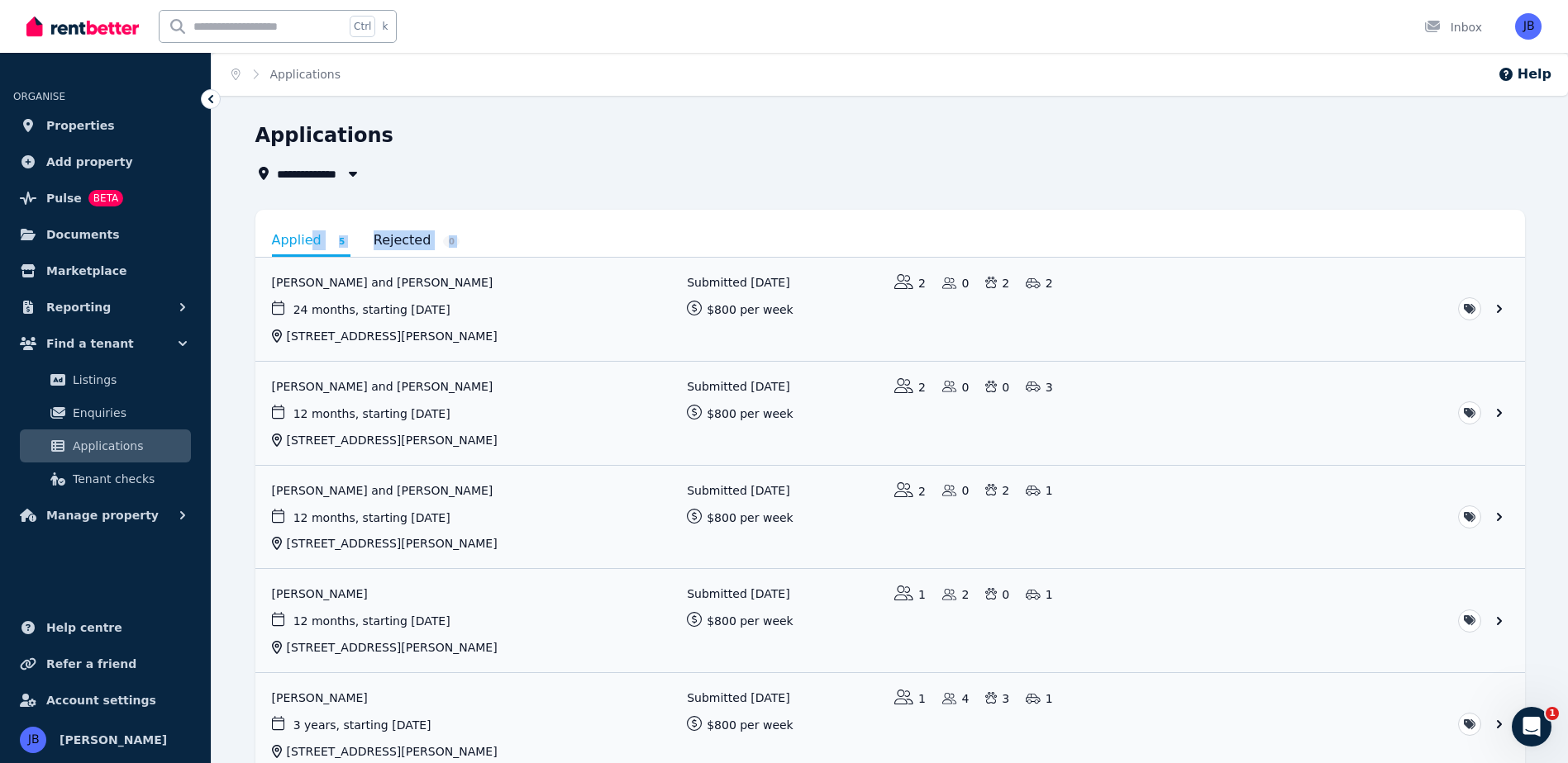
drag, startPoint x: 308, startPoint y: 236, endPoint x: 222, endPoint y: 281, distance: 97.1
click at [222, 281] on div "**********" at bounding box center [889, 492] width 1356 height 741
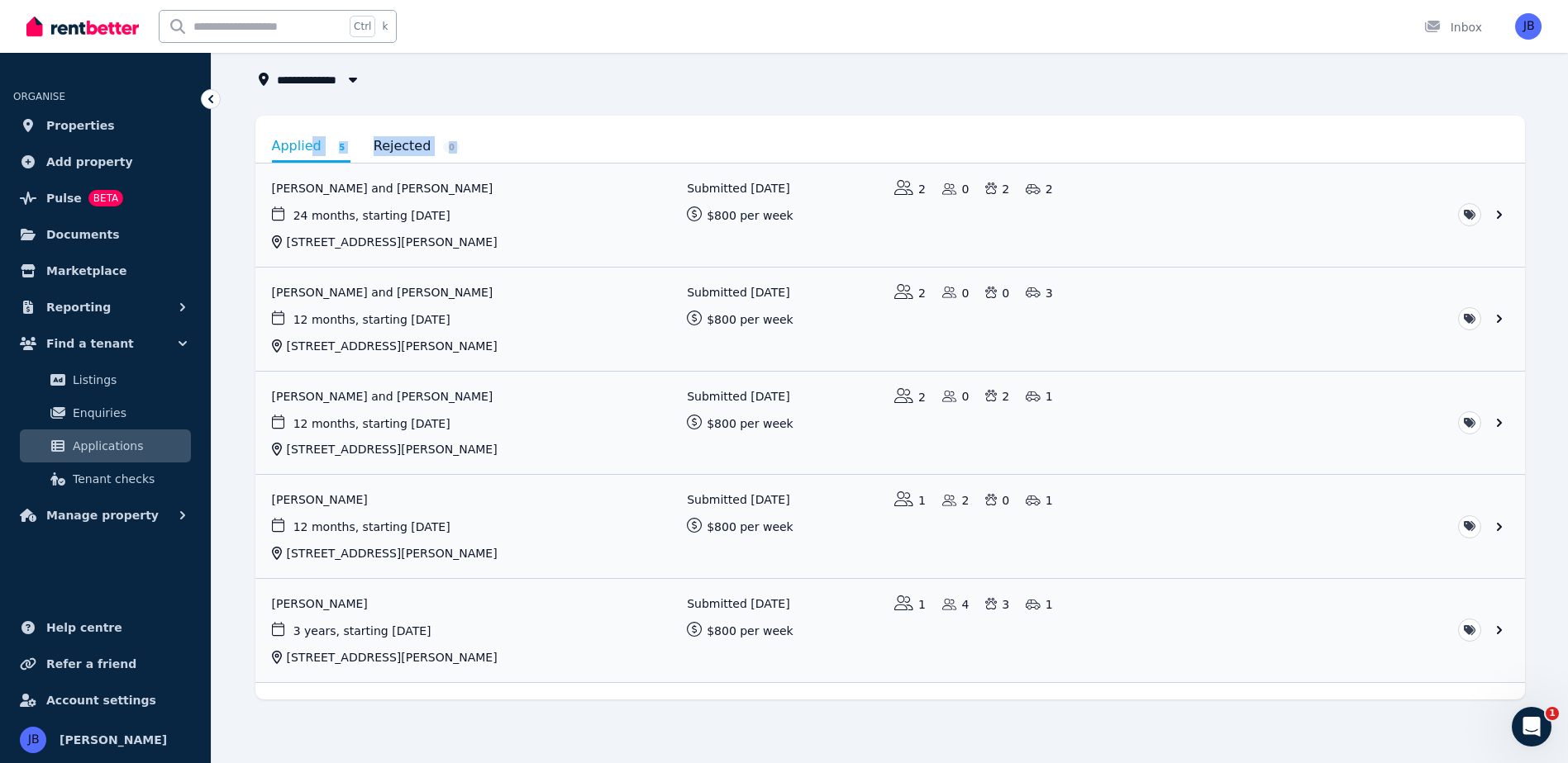
scroll to position [100, 0]
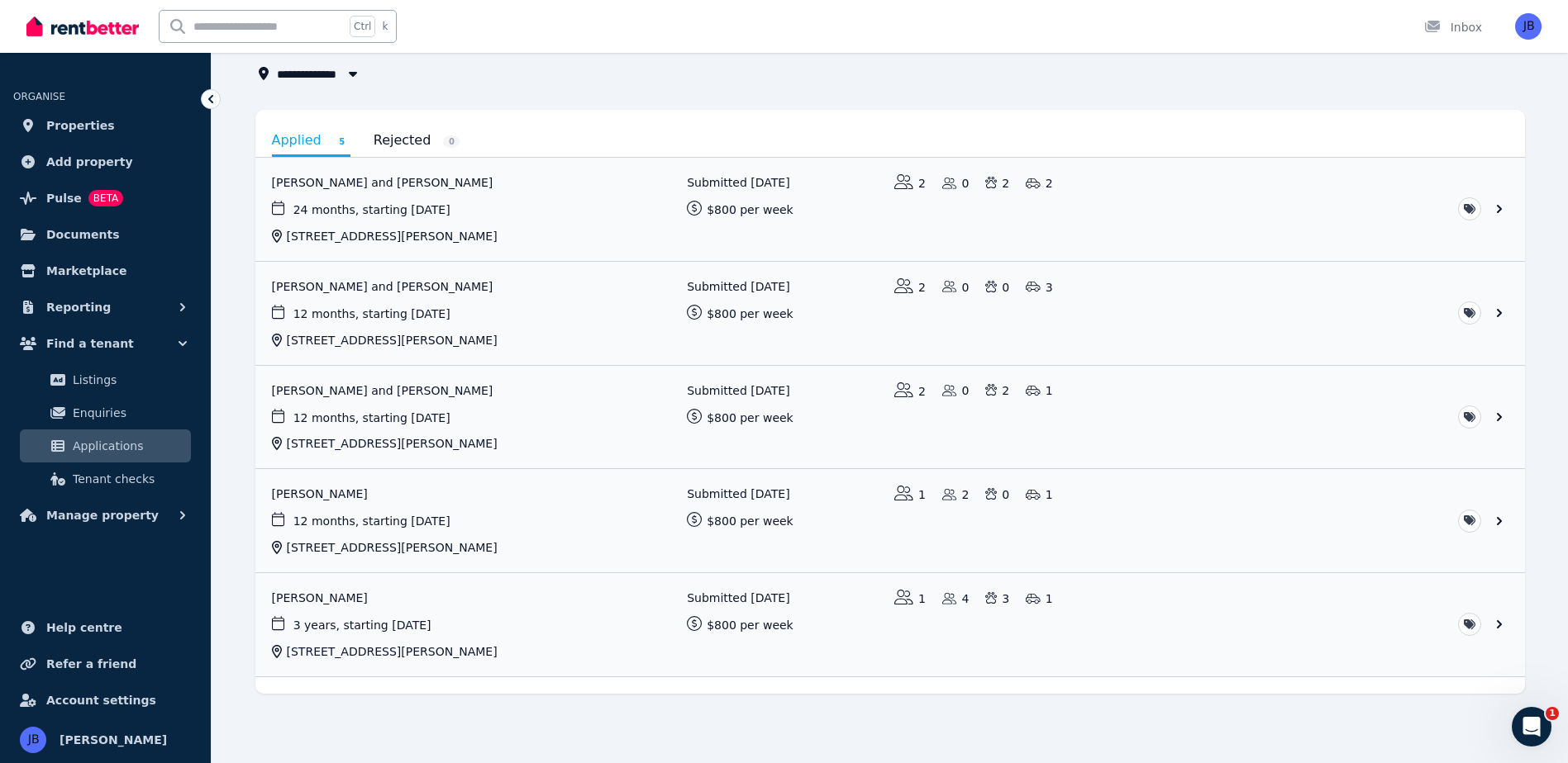
click at [233, 352] on div "**********" at bounding box center [889, 392] width 1356 height 741
click at [93, 440] on span "Applications" at bounding box center [128, 445] width 111 height 20
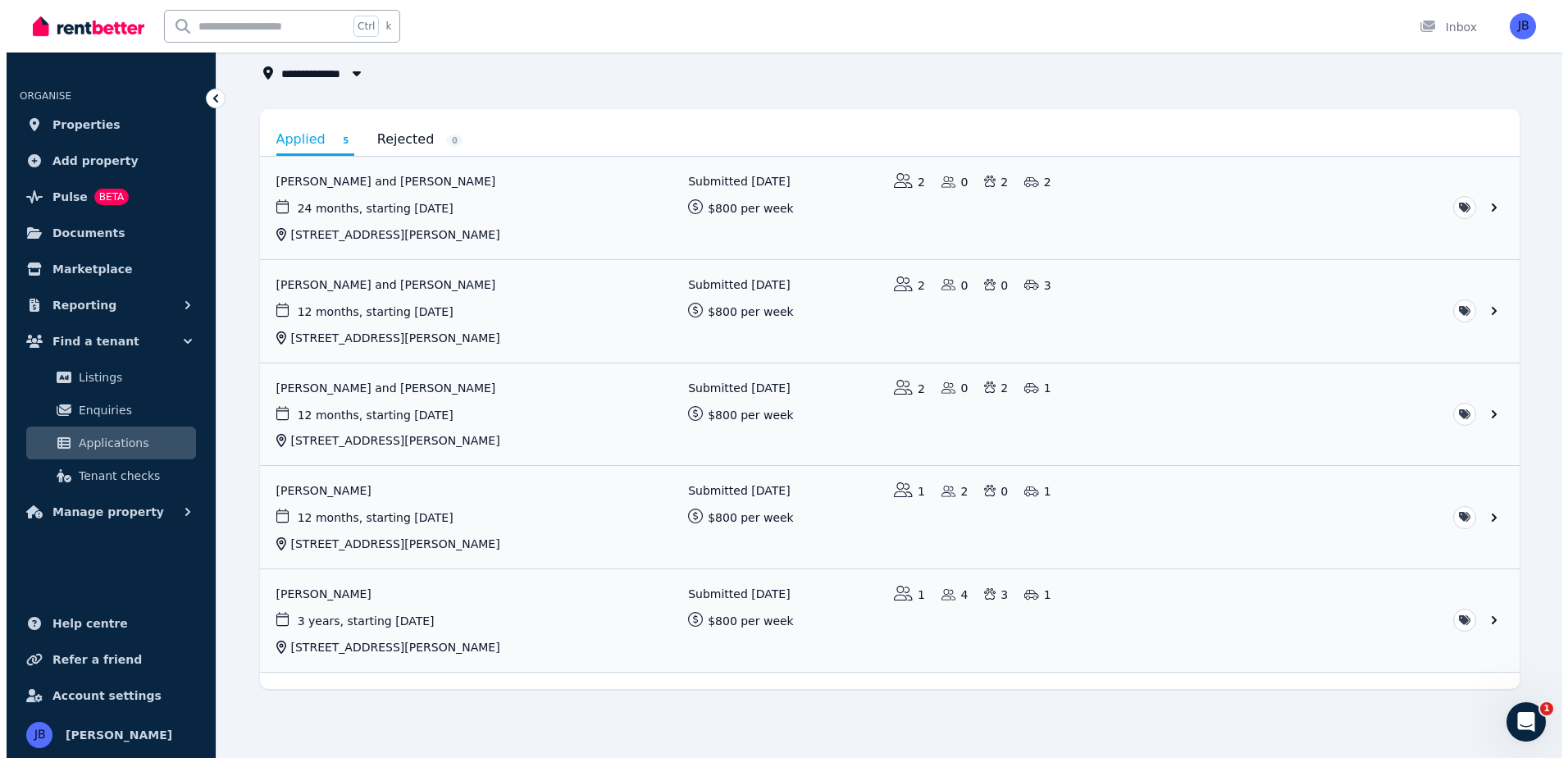
scroll to position [0, 0]
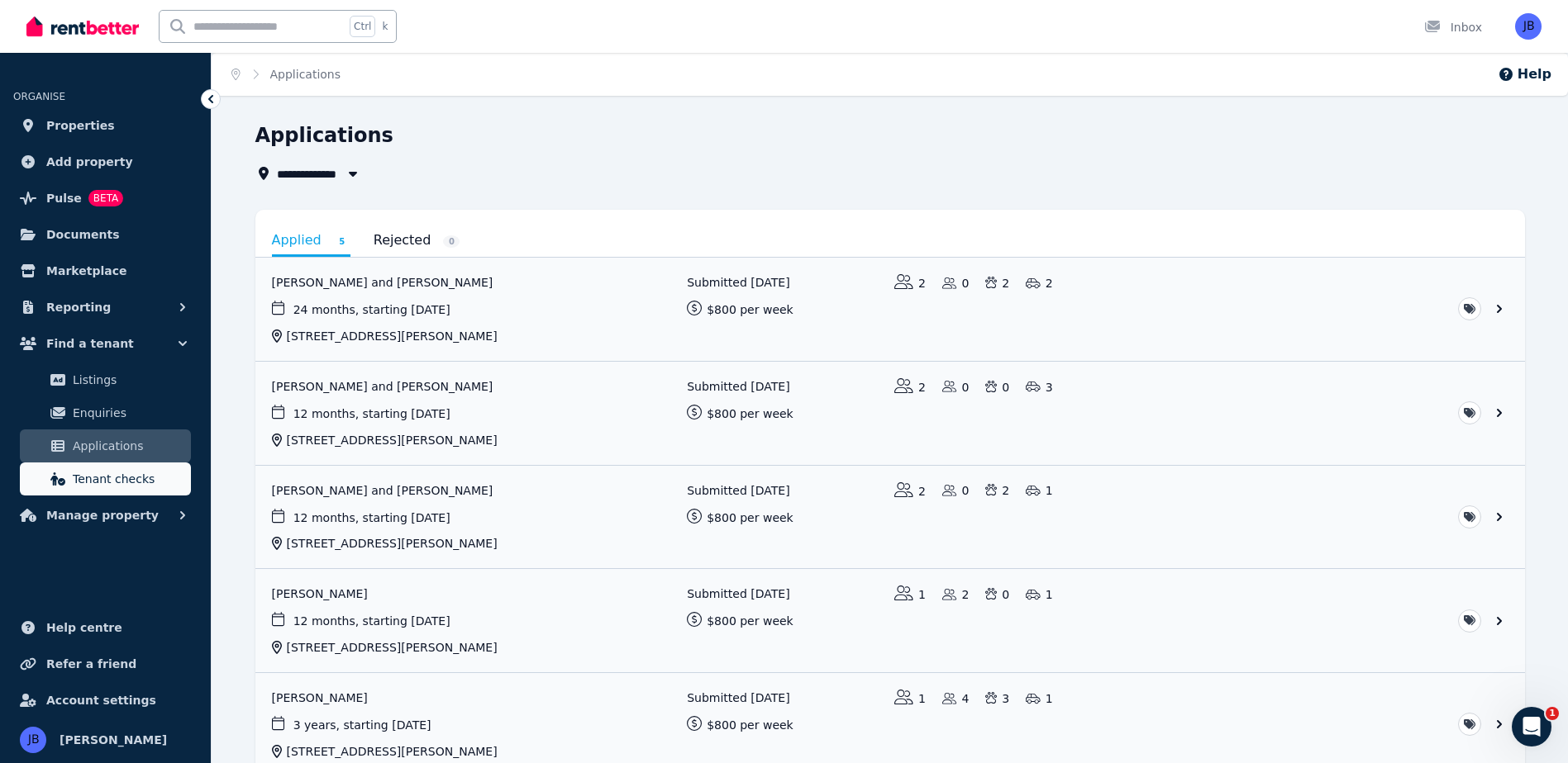
click at [93, 475] on span "Tenant checks" at bounding box center [128, 478] width 111 height 20
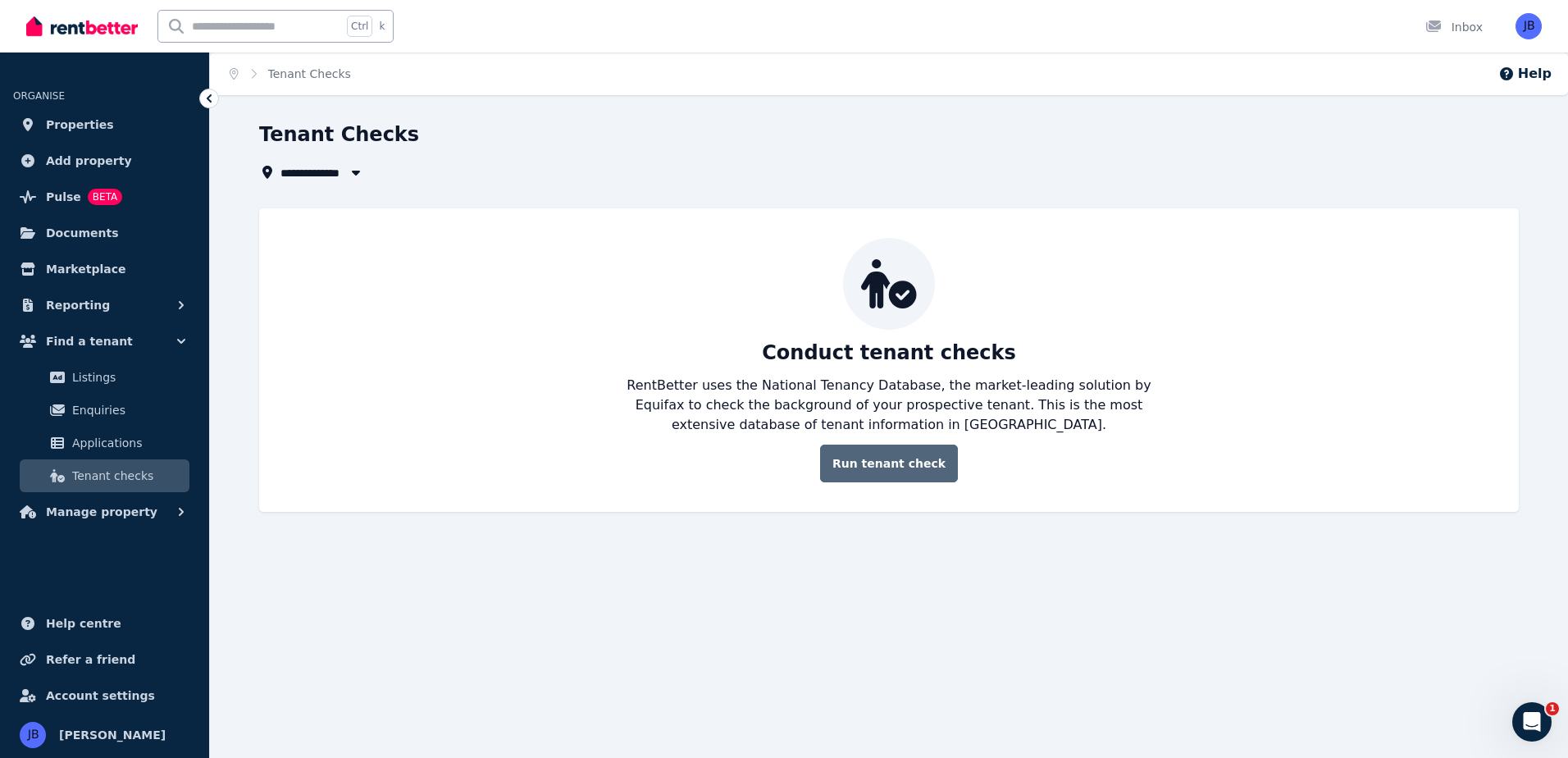
click at [878, 467] on link "Run tenant check" at bounding box center [888, 463] width 138 height 38
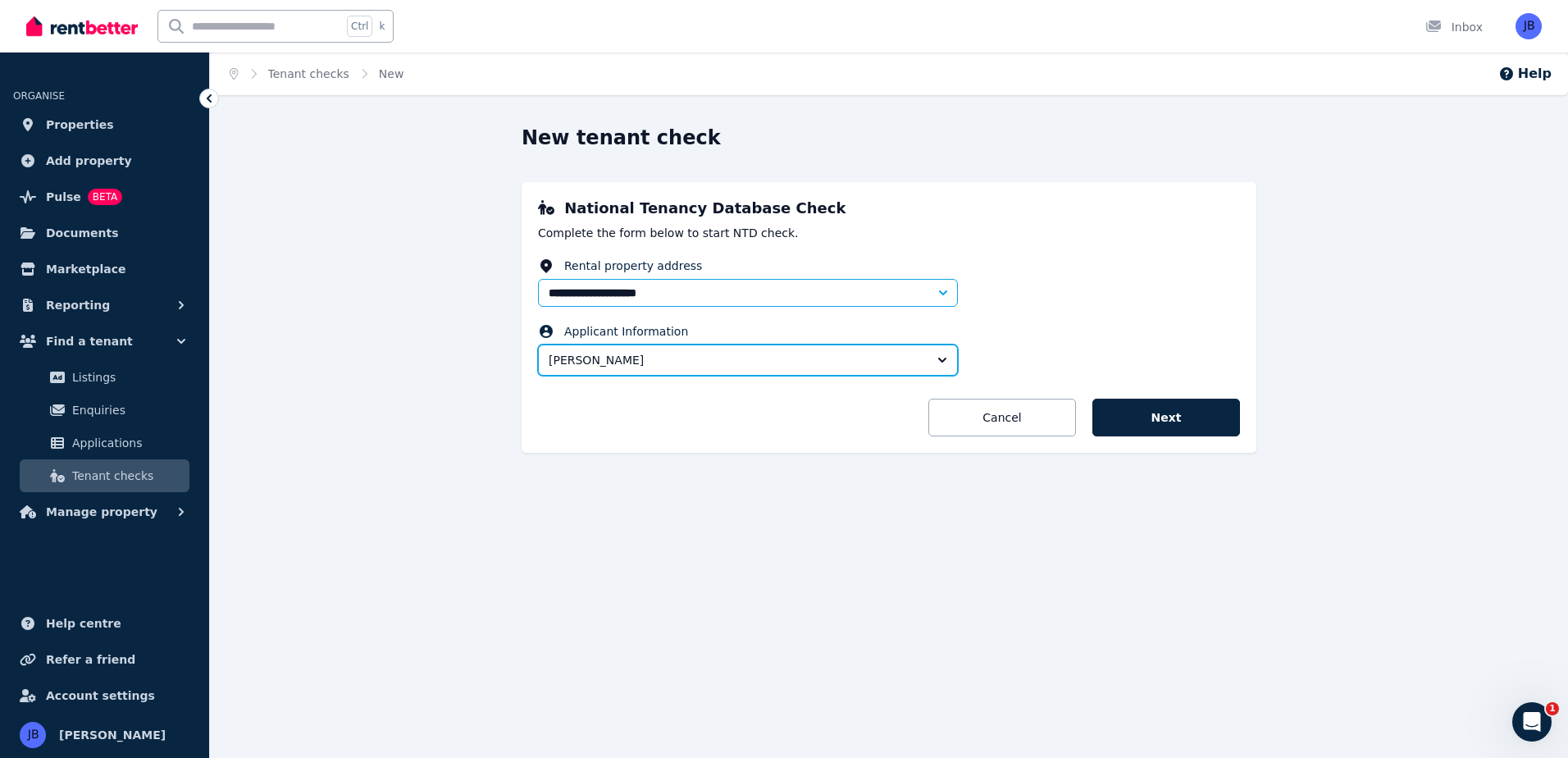
click at [945, 352] on button "[PERSON_NAME]" at bounding box center [747, 360] width 420 height 32
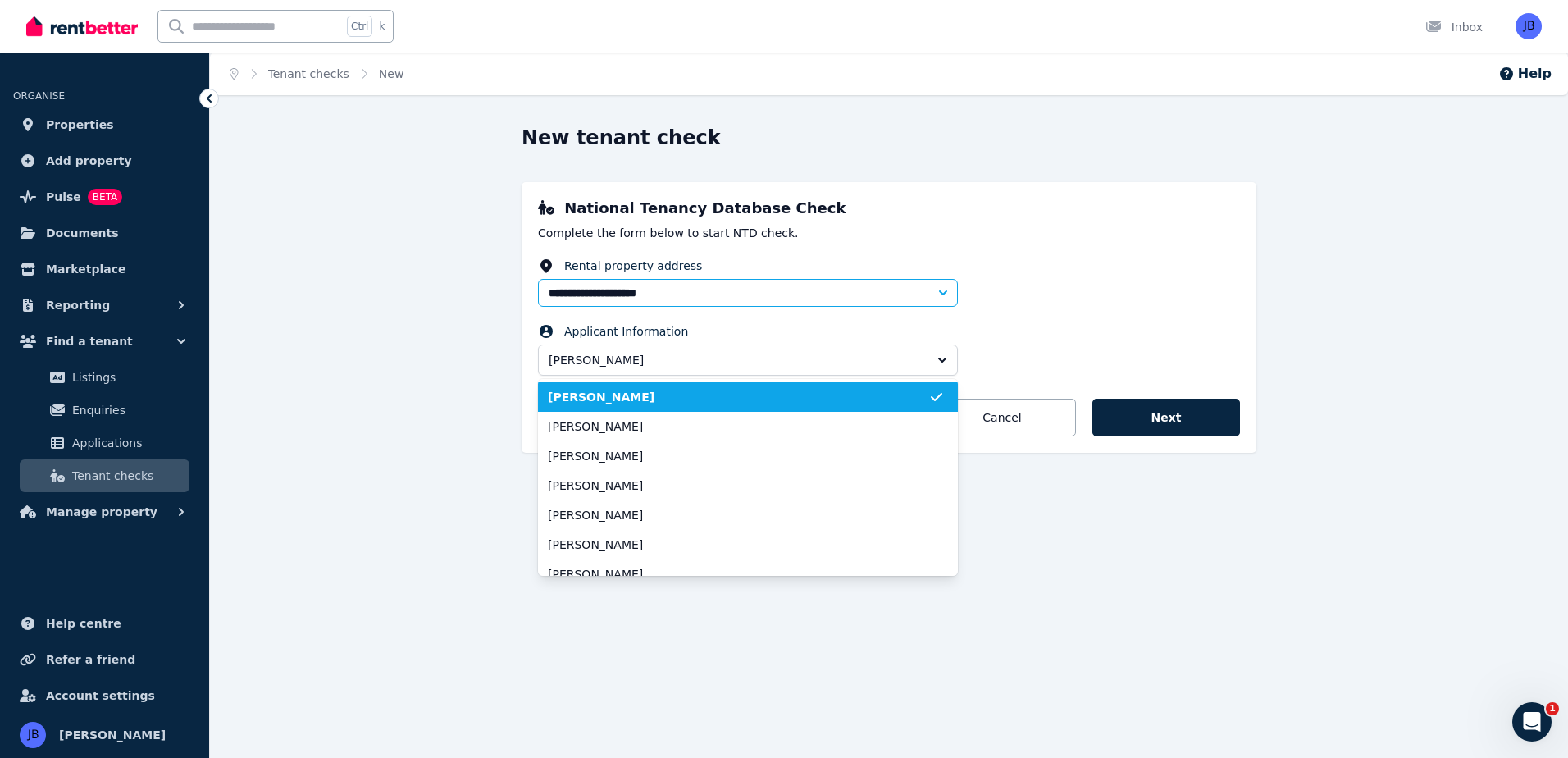
click at [1090, 301] on fieldset "**********" at bounding box center [888, 320] width 702 height 124
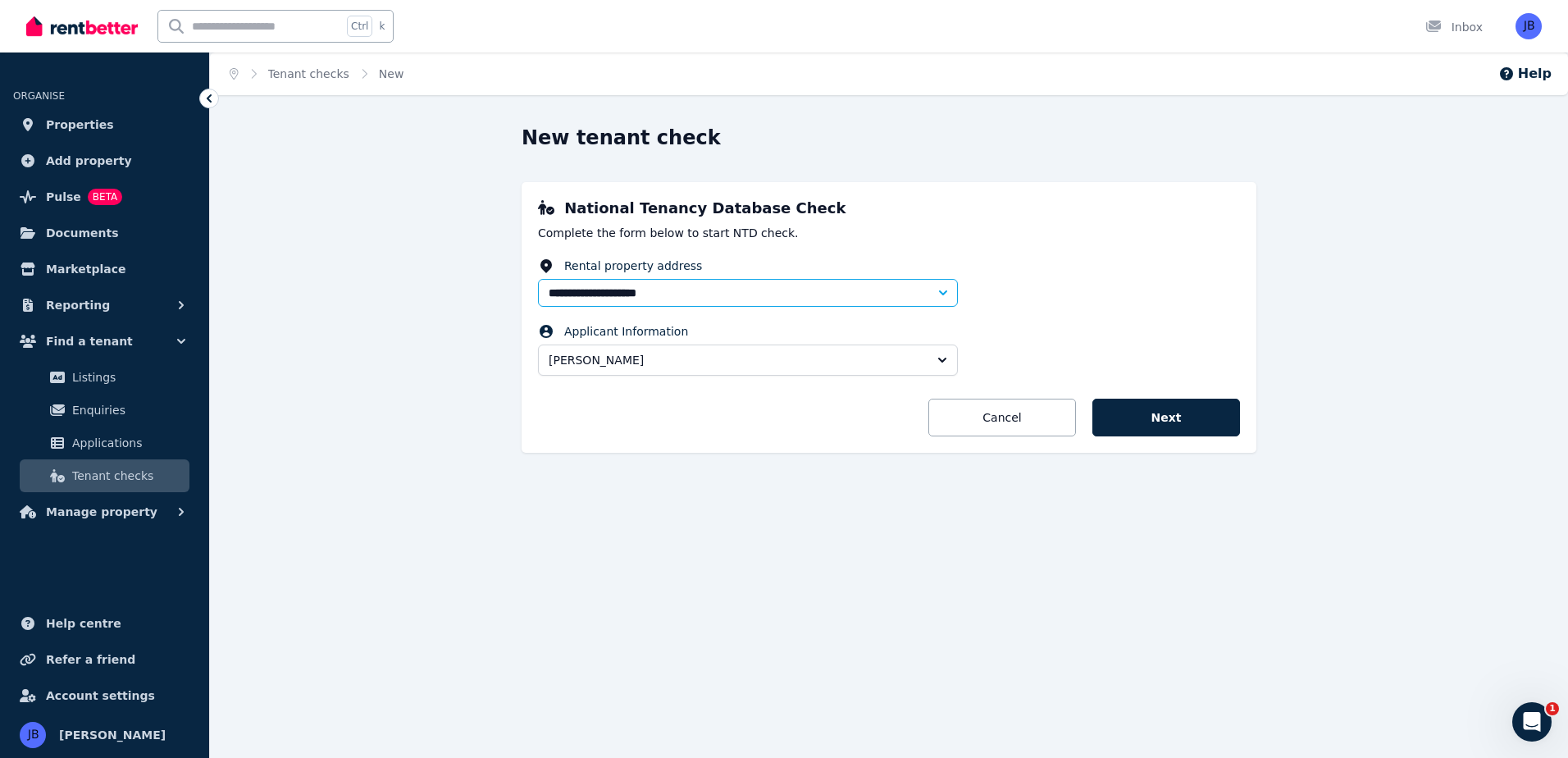
click at [511, 479] on div "**********" at bounding box center [888, 311] width 1259 height 374
click at [387, 406] on div "**********" at bounding box center [888, 311] width 1259 height 374
